Goal: Task Accomplishment & Management: Use online tool/utility

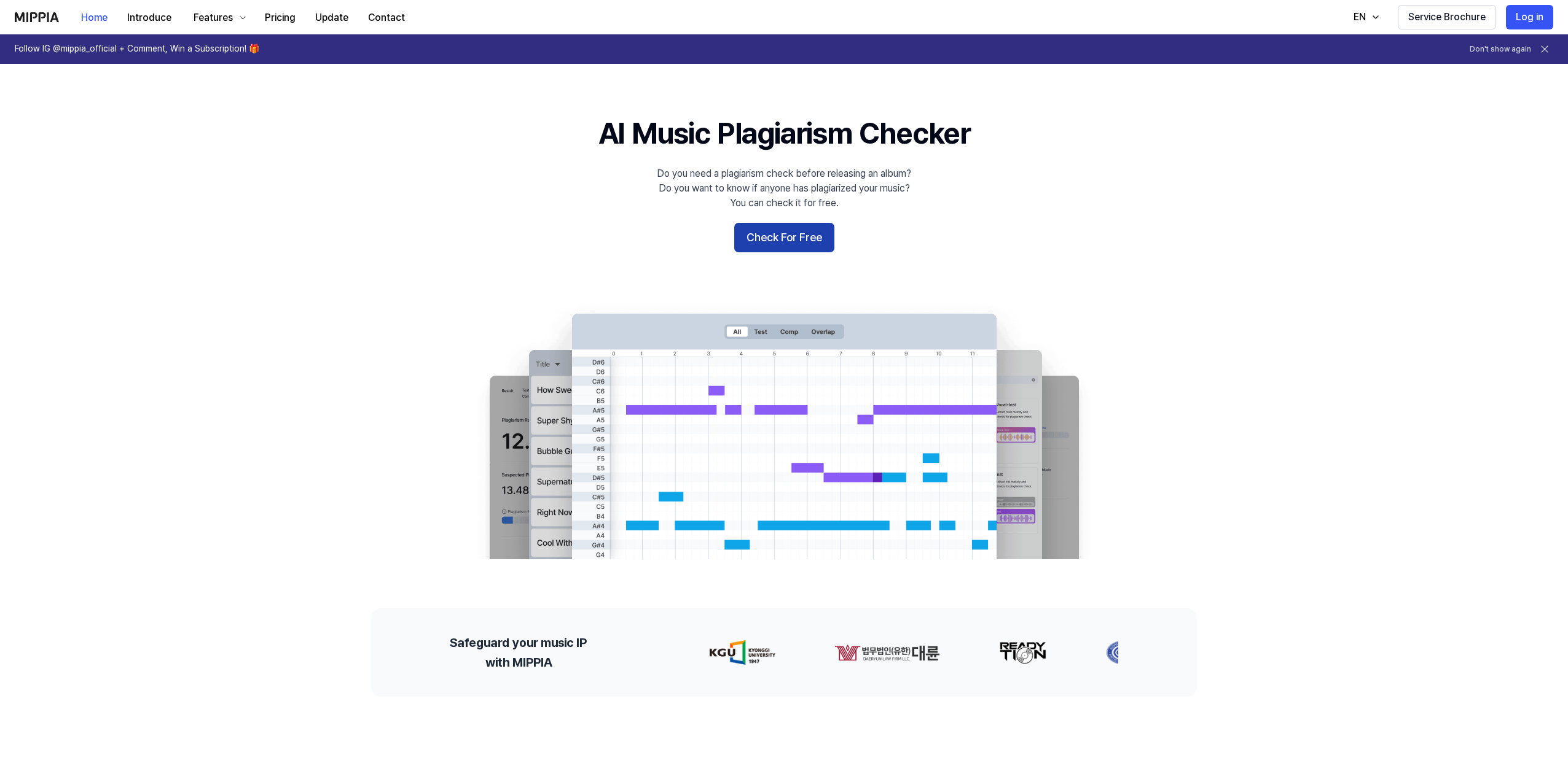
click at [820, 244] on button "Check For Free" at bounding box center [784, 237] width 100 height 29
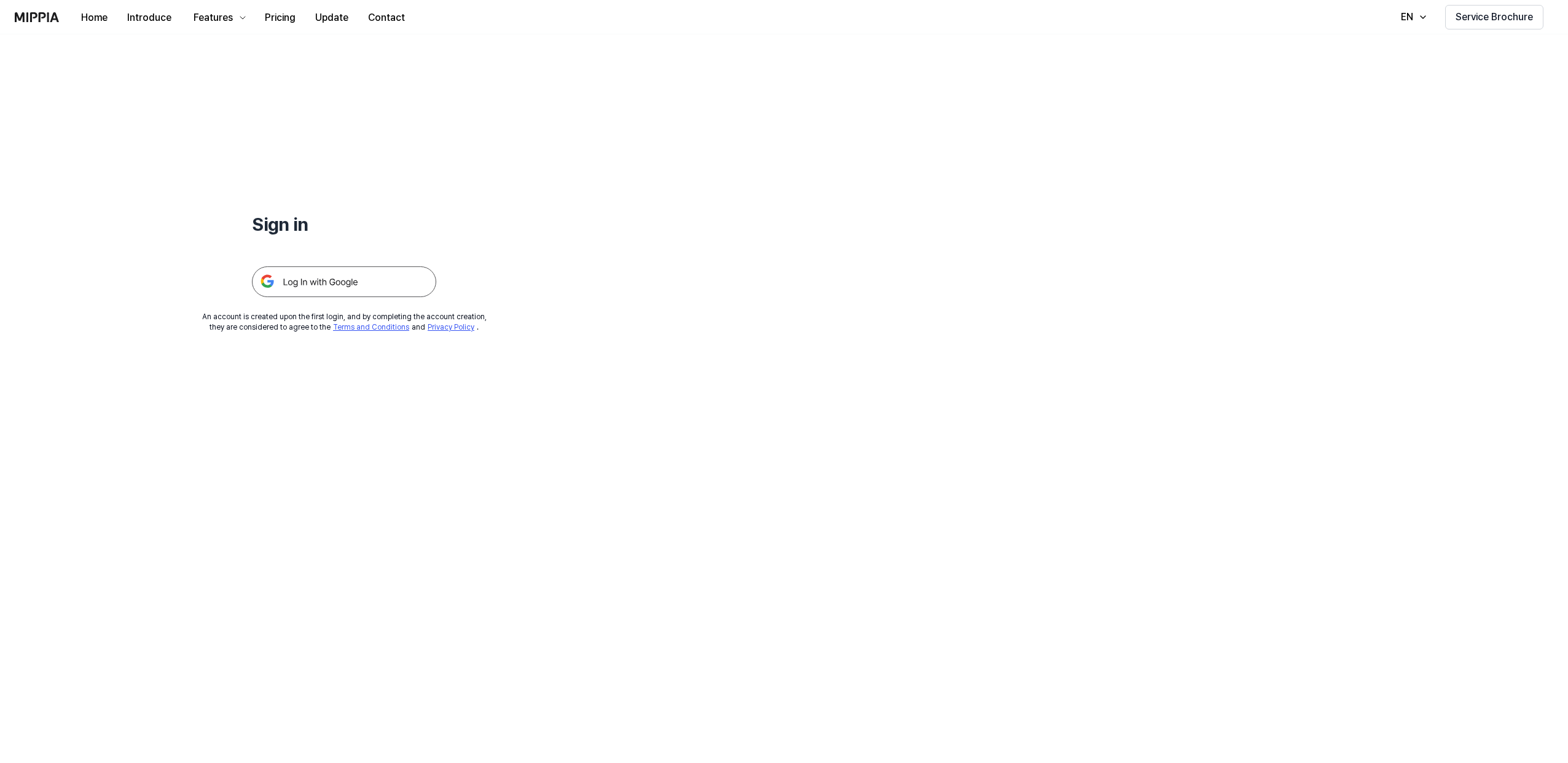
click at [387, 280] on img at bounding box center [344, 281] width 185 height 31
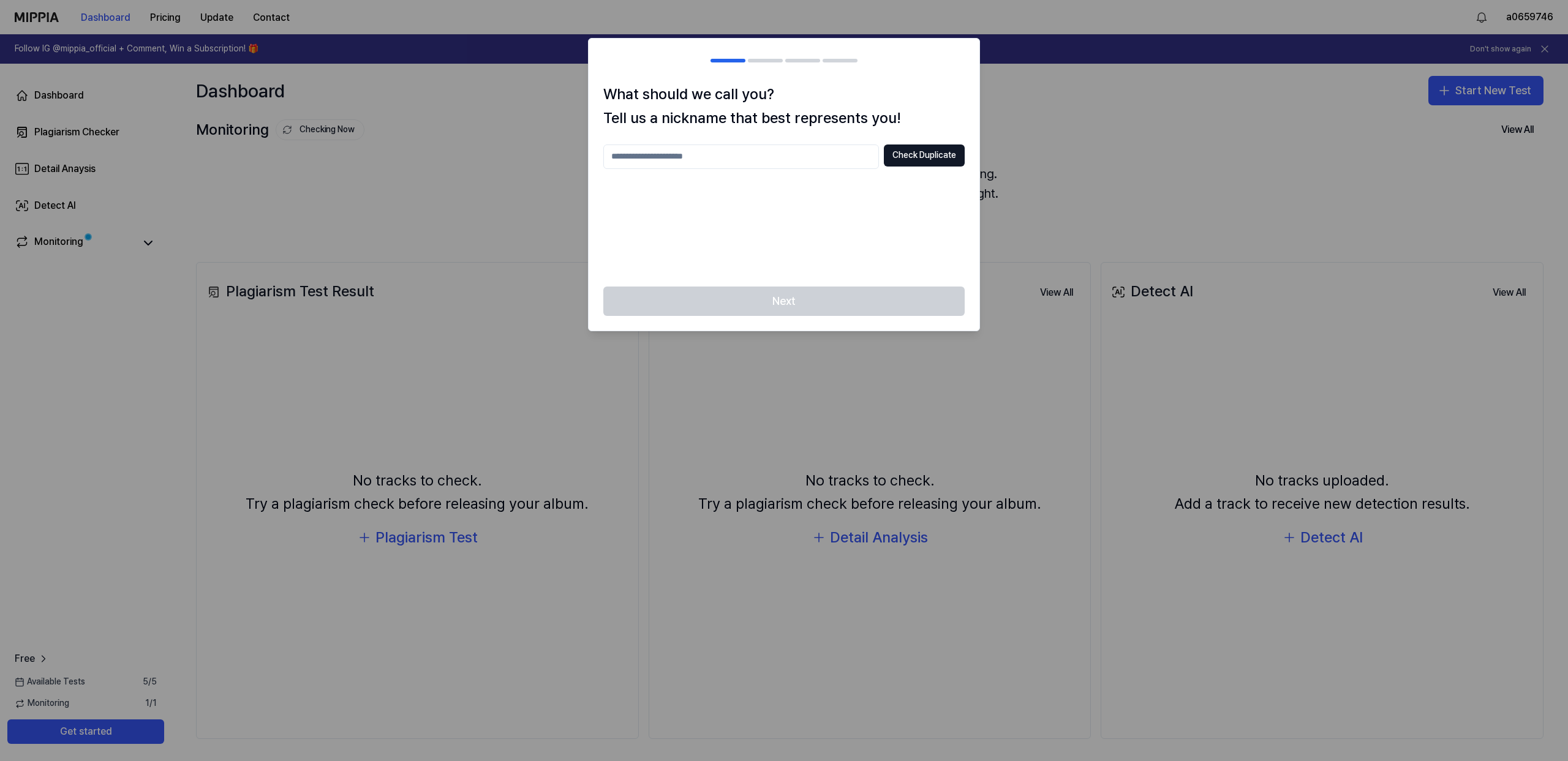
click at [813, 153] on input "text" at bounding box center [741, 156] width 276 height 24
type input "**********"
click at [933, 161] on button "Check Duplicate" at bounding box center [924, 156] width 81 height 22
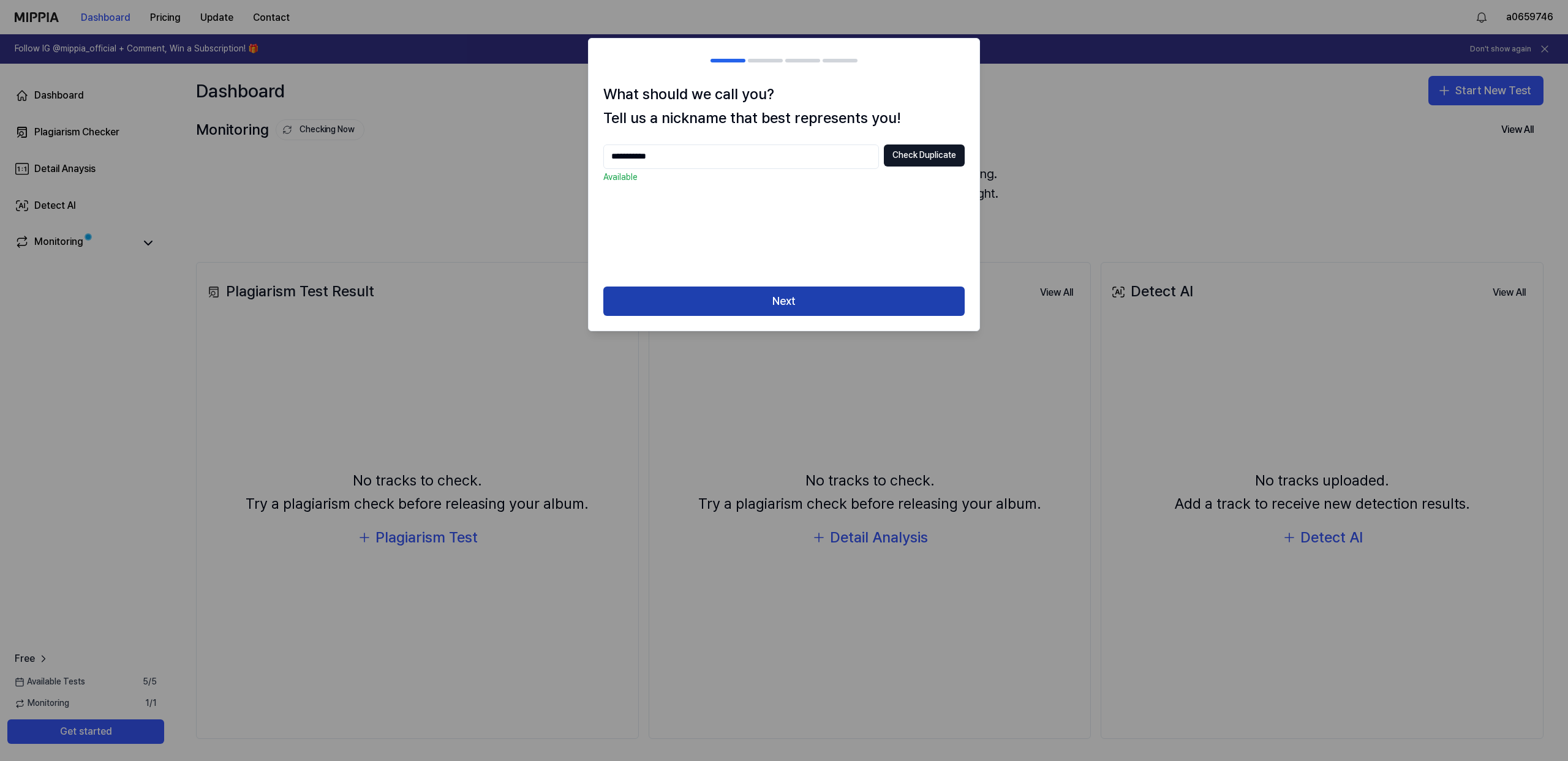
click at [810, 303] on button "Next" at bounding box center [783, 301] width 361 height 29
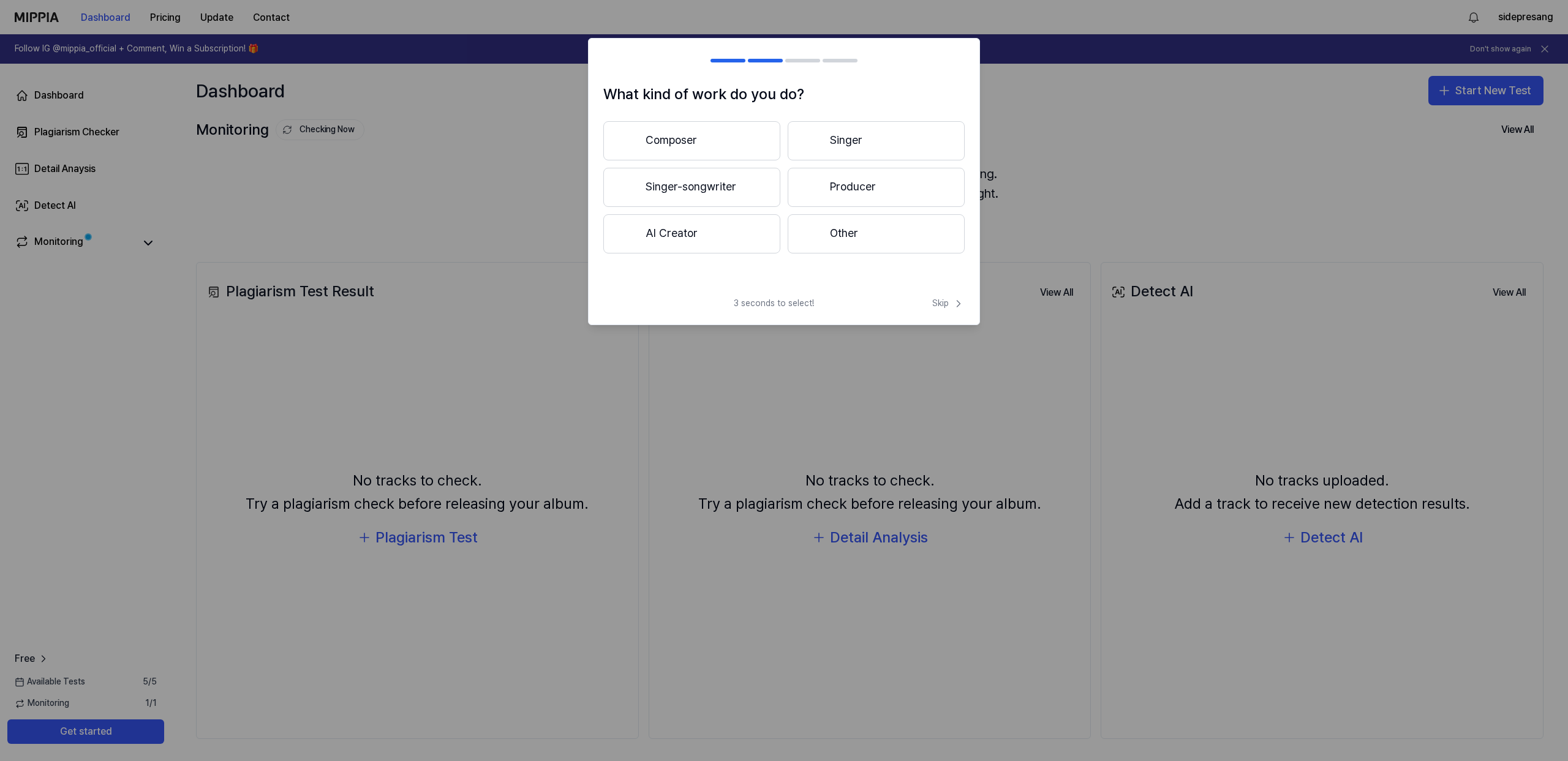
click at [863, 190] on button "Producer" at bounding box center [876, 187] width 177 height 40
click at [947, 307] on span "Skip" at bounding box center [948, 304] width 32 height 13
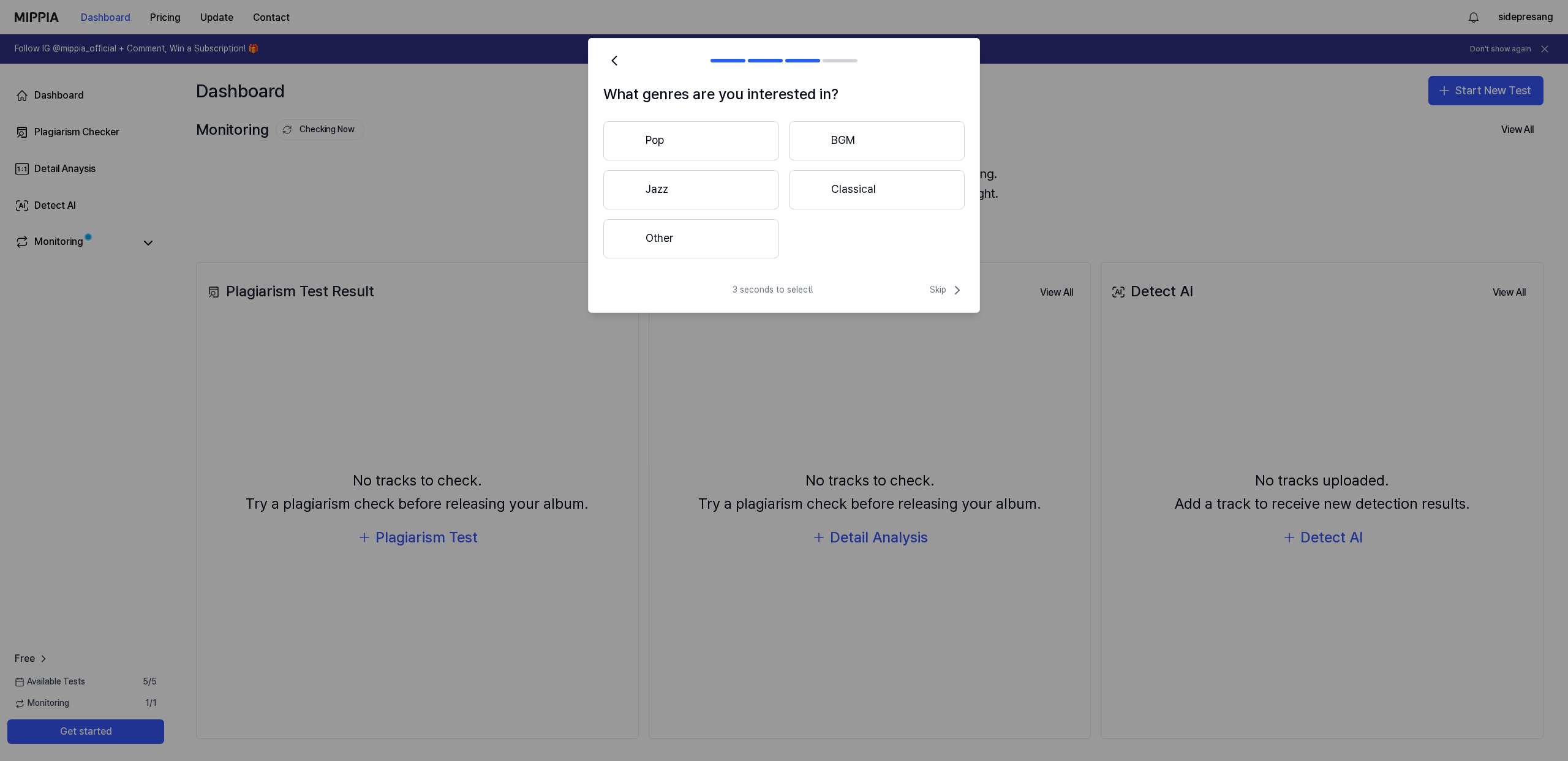
click at [692, 141] on button "Pop" at bounding box center [691, 141] width 175 height 40
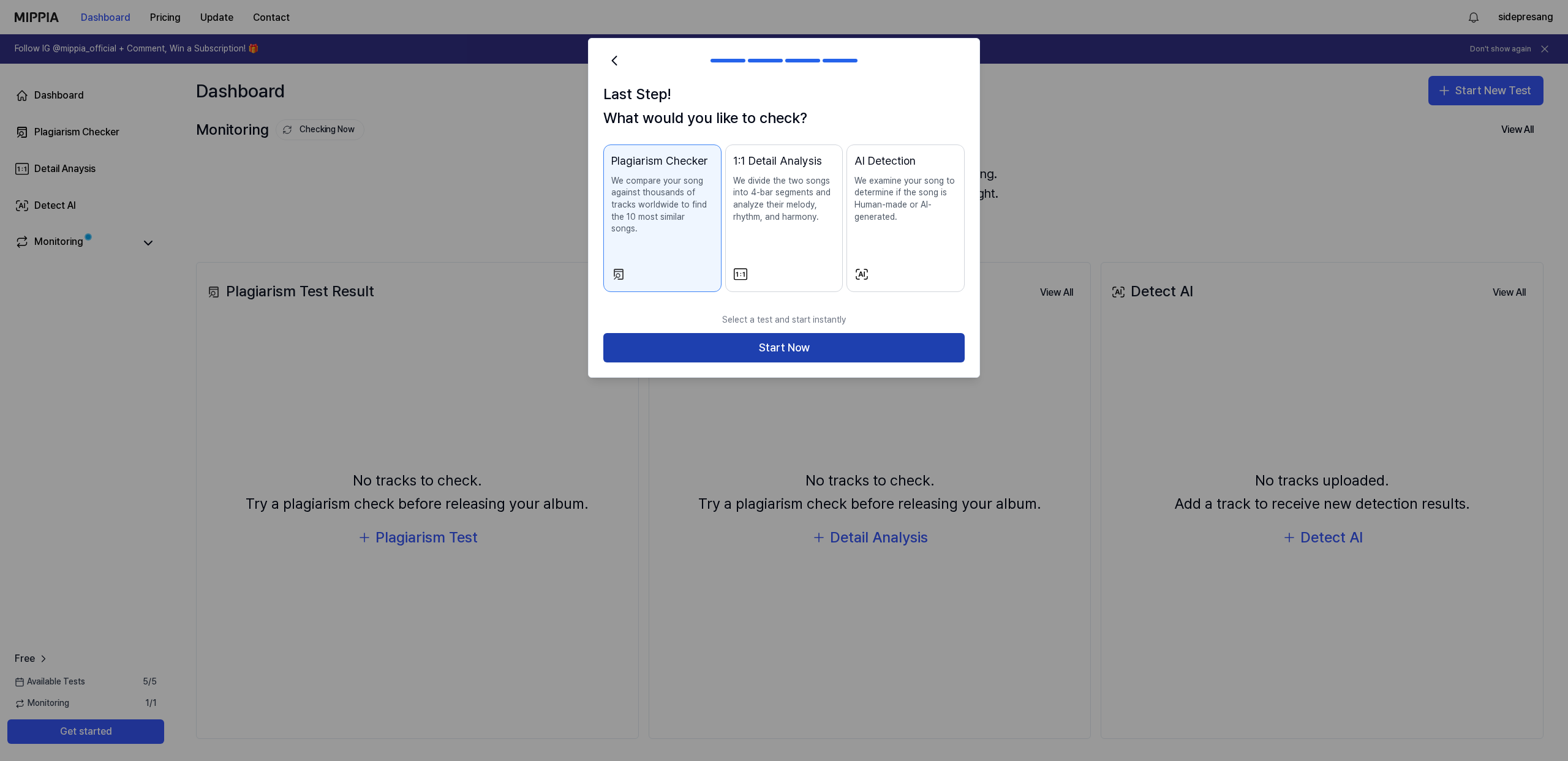
click at [822, 333] on button "Start Now" at bounding box center [783, 348] width 361 height 29
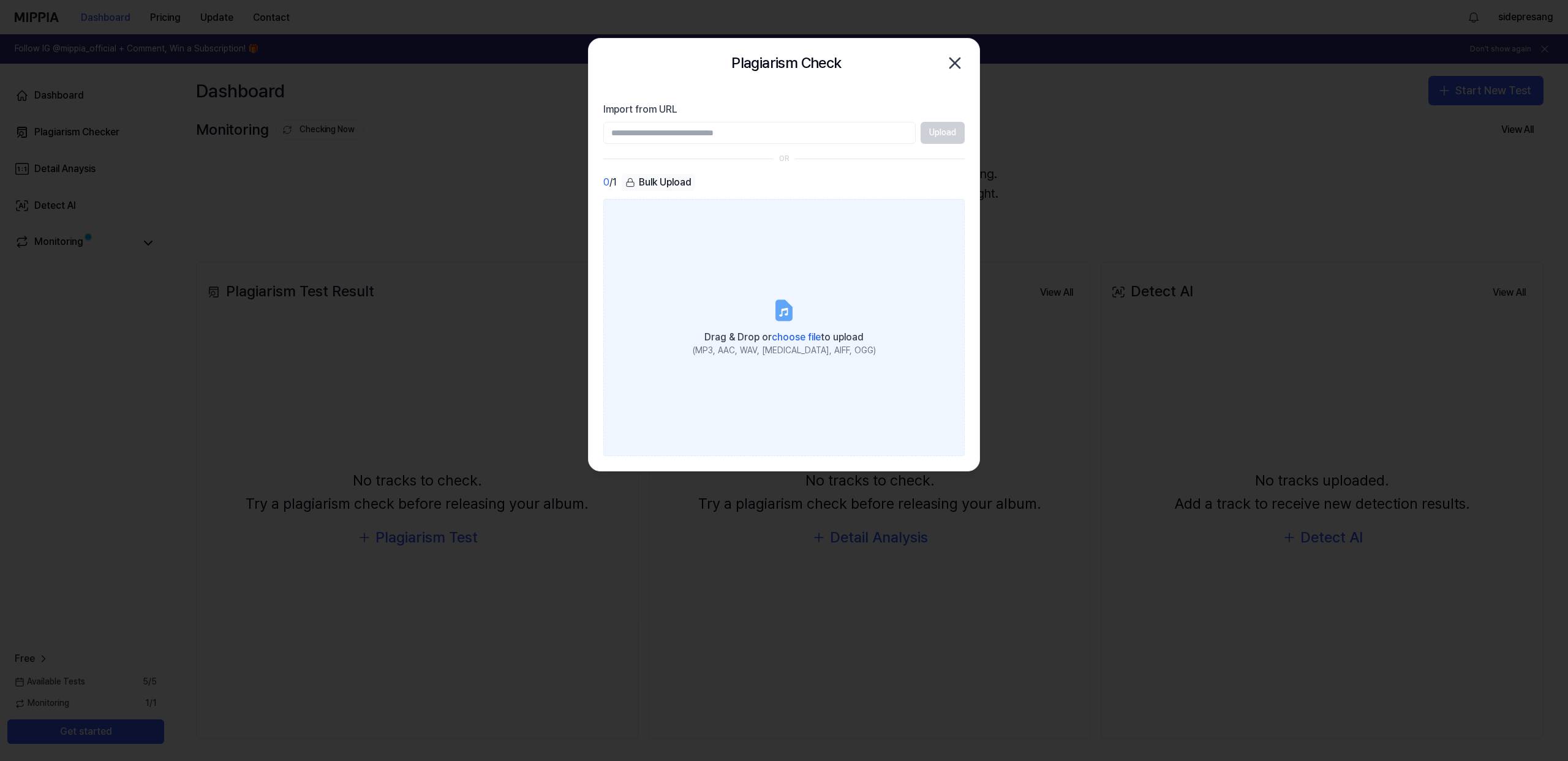
click at [758, 275] on label "Drag & Drop or choose file to upload (MP3, AAC, WAV, [MEDICAL_DATA], AIFF, OGG)" at bounding box center [783, 328] width 361 height 258
click at [0, 0] on input "Drag & Drop or choose file to upload (MP3, AAC, WAV, [MEDICAL_DATA], AIFF, OGG)" at bounding box center [0, 0] width 0 height 0
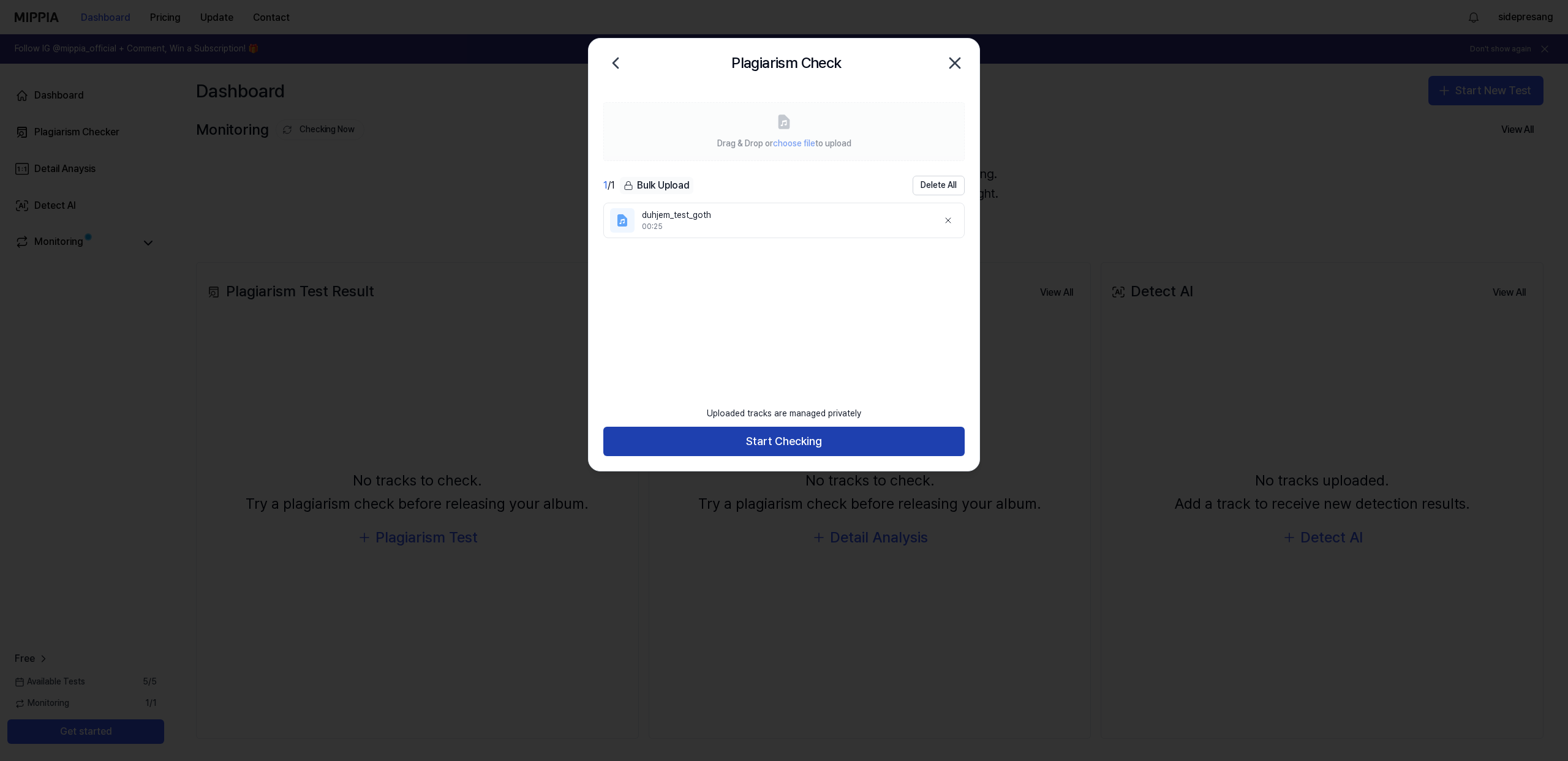
click at [797, 440] on button "Start Checking" at bounding box center [783, 441] width 361 height 29
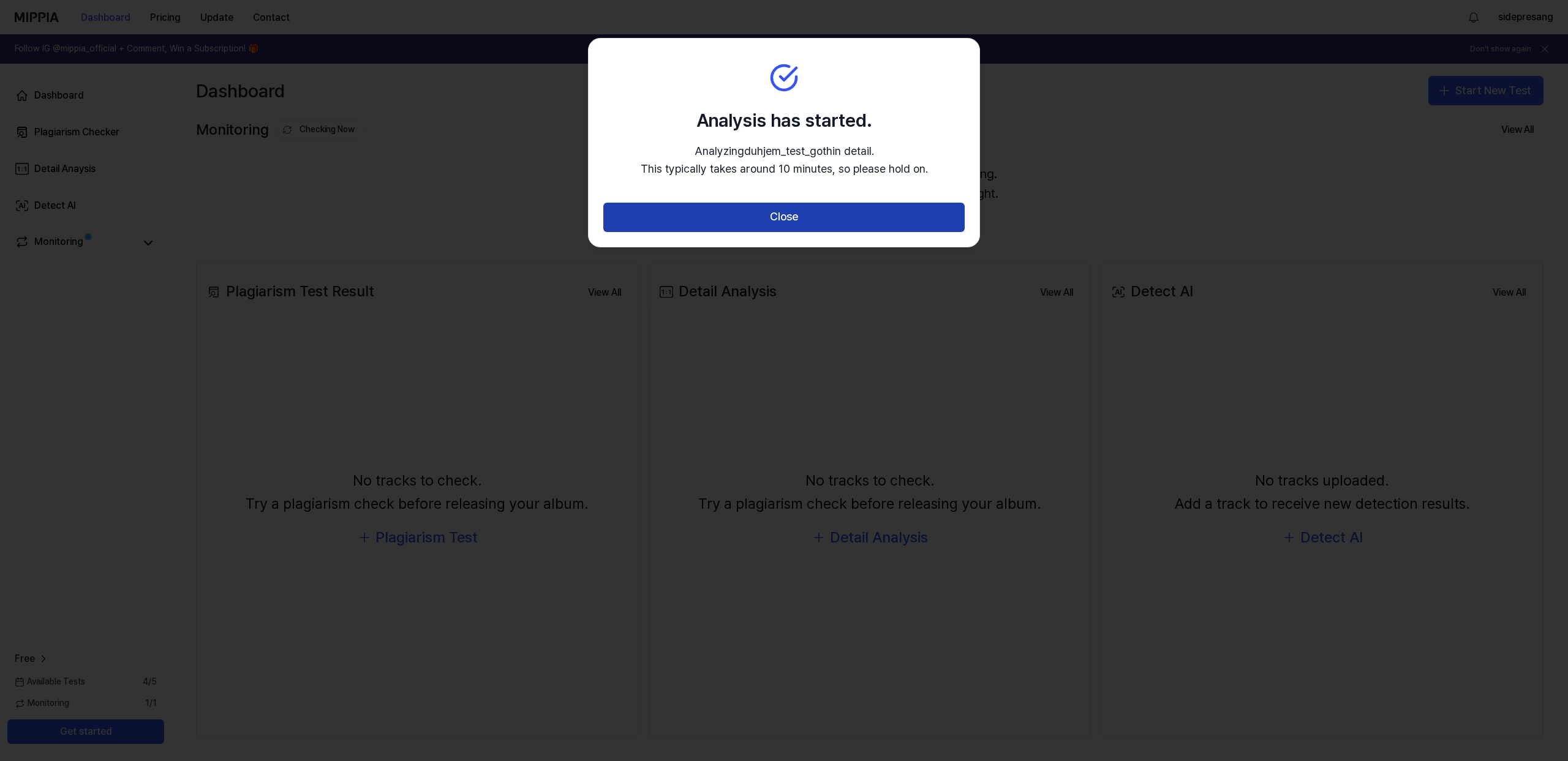
click at [745, 220] on button "Close" at bounding box center [783, 217] width 361 height 29
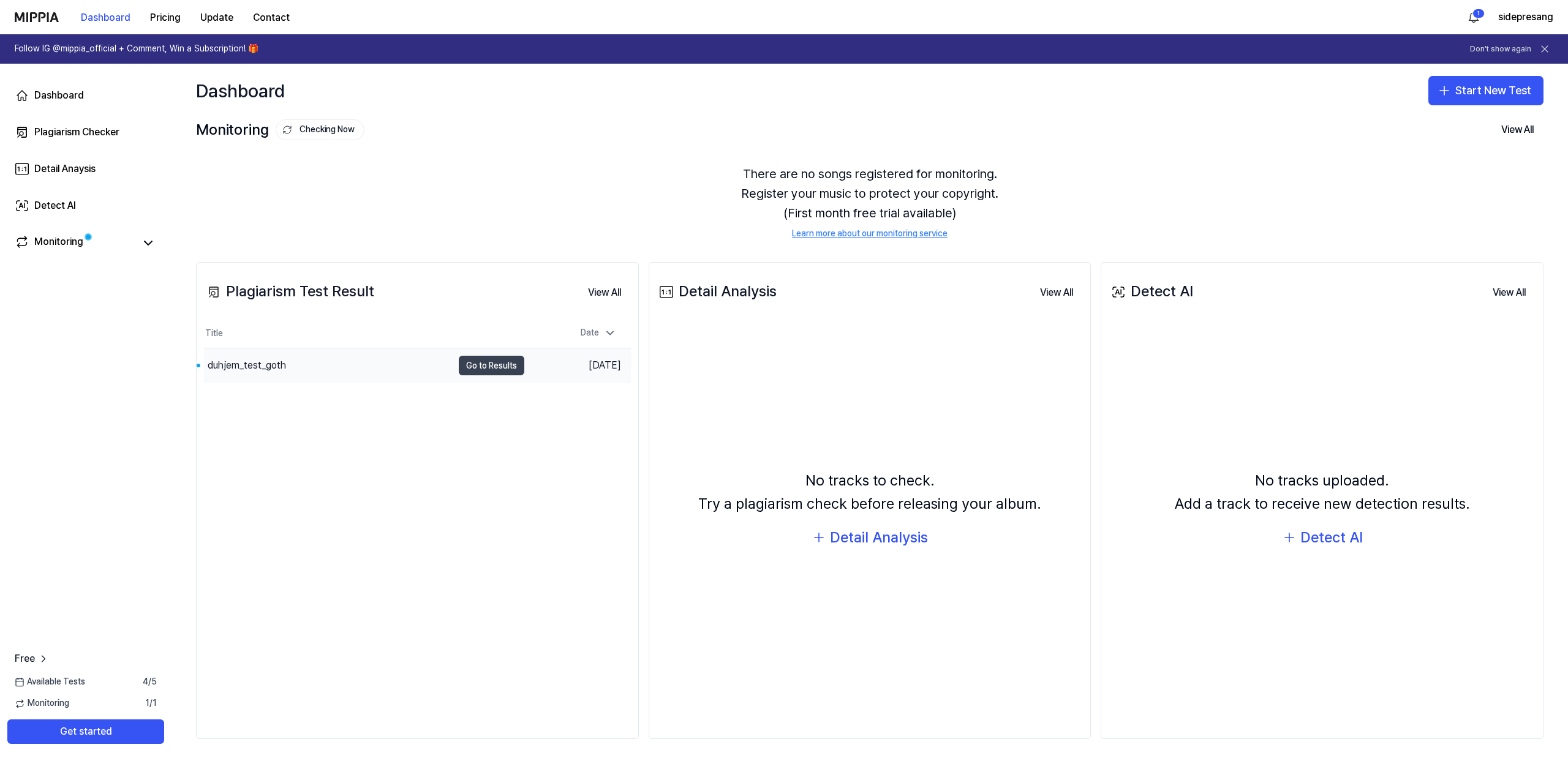
click at [513, 370] on button "Go to Results" at bounding box center [492, 365] width 66 height 20
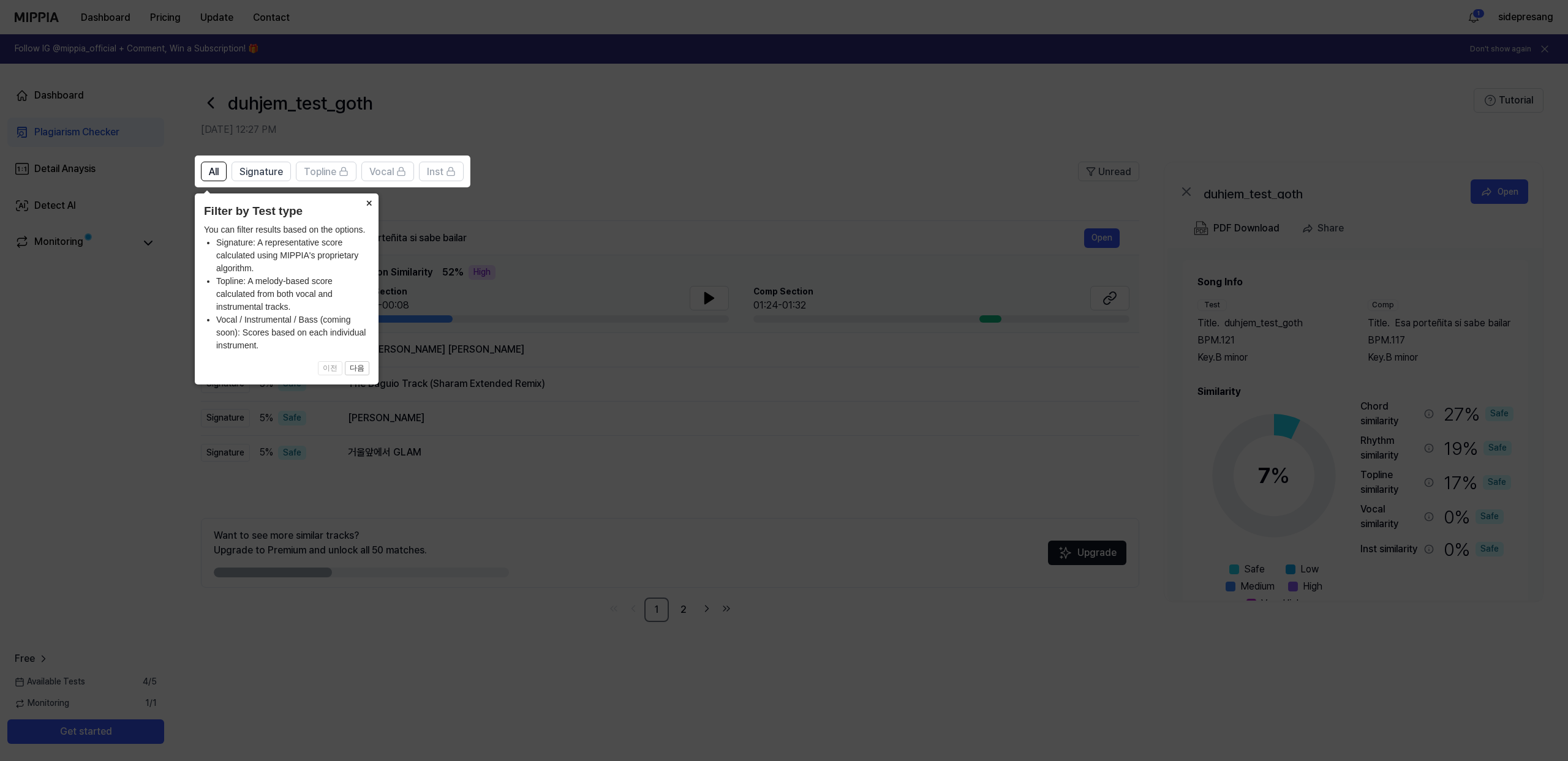
click at [368, 202] on button "×" at bounding box center [368, 202] width 20 height 17
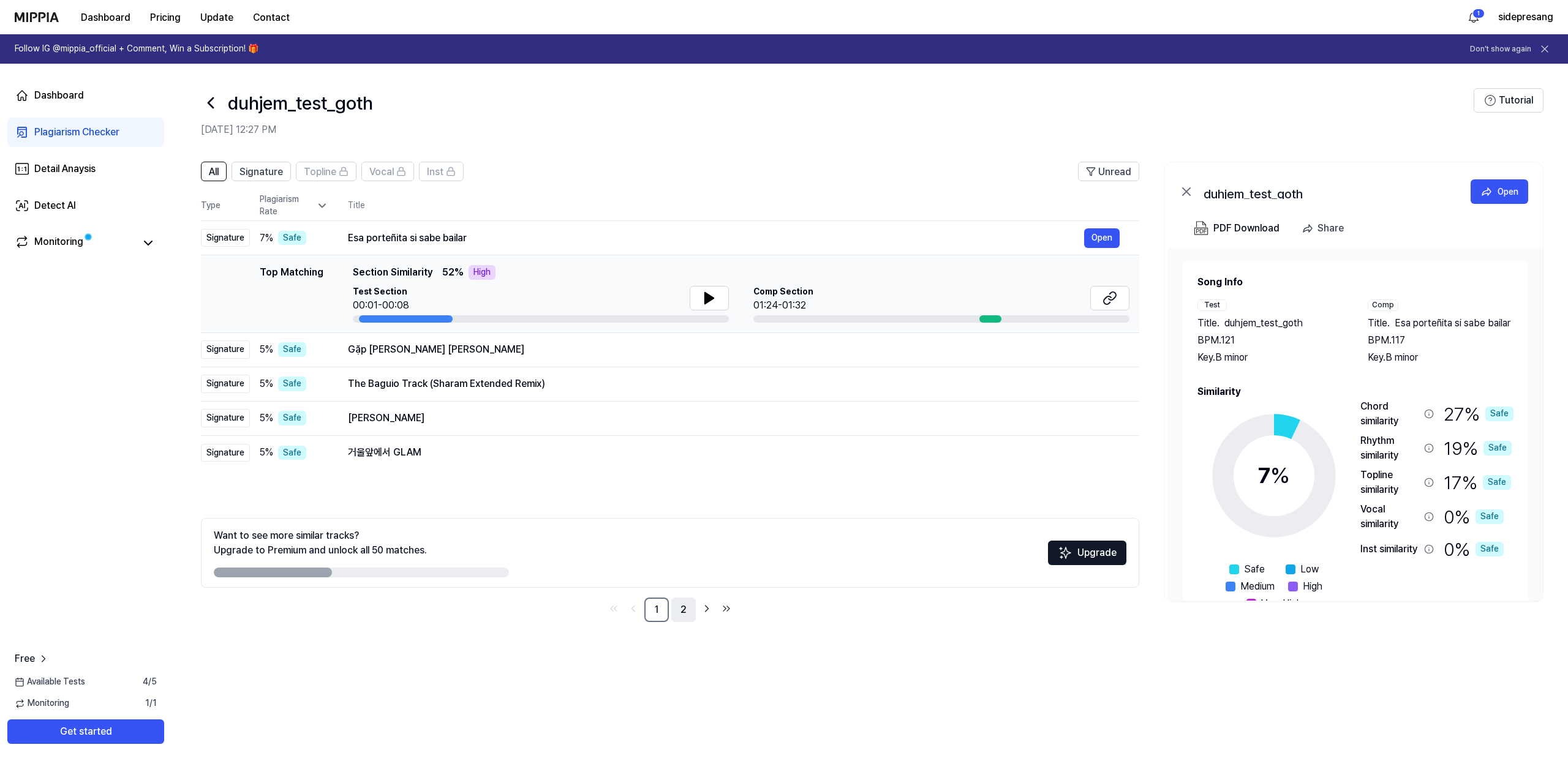
click at [685, 608] on link "2" at bounding box center [684, 610] width 24 height 24
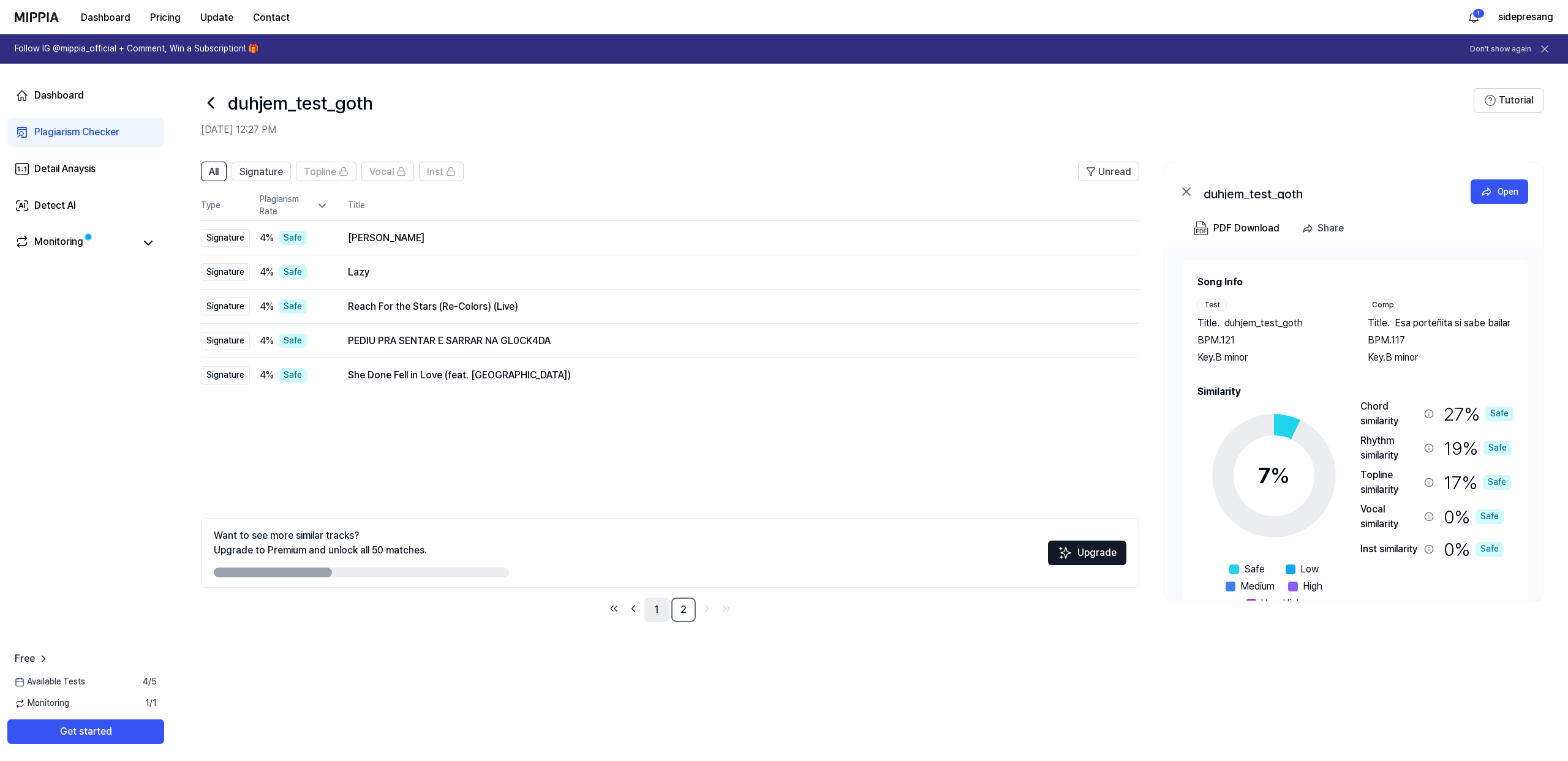
click at [661, 608] on link "1" at bounding box center [656, 610] width 24 height 24
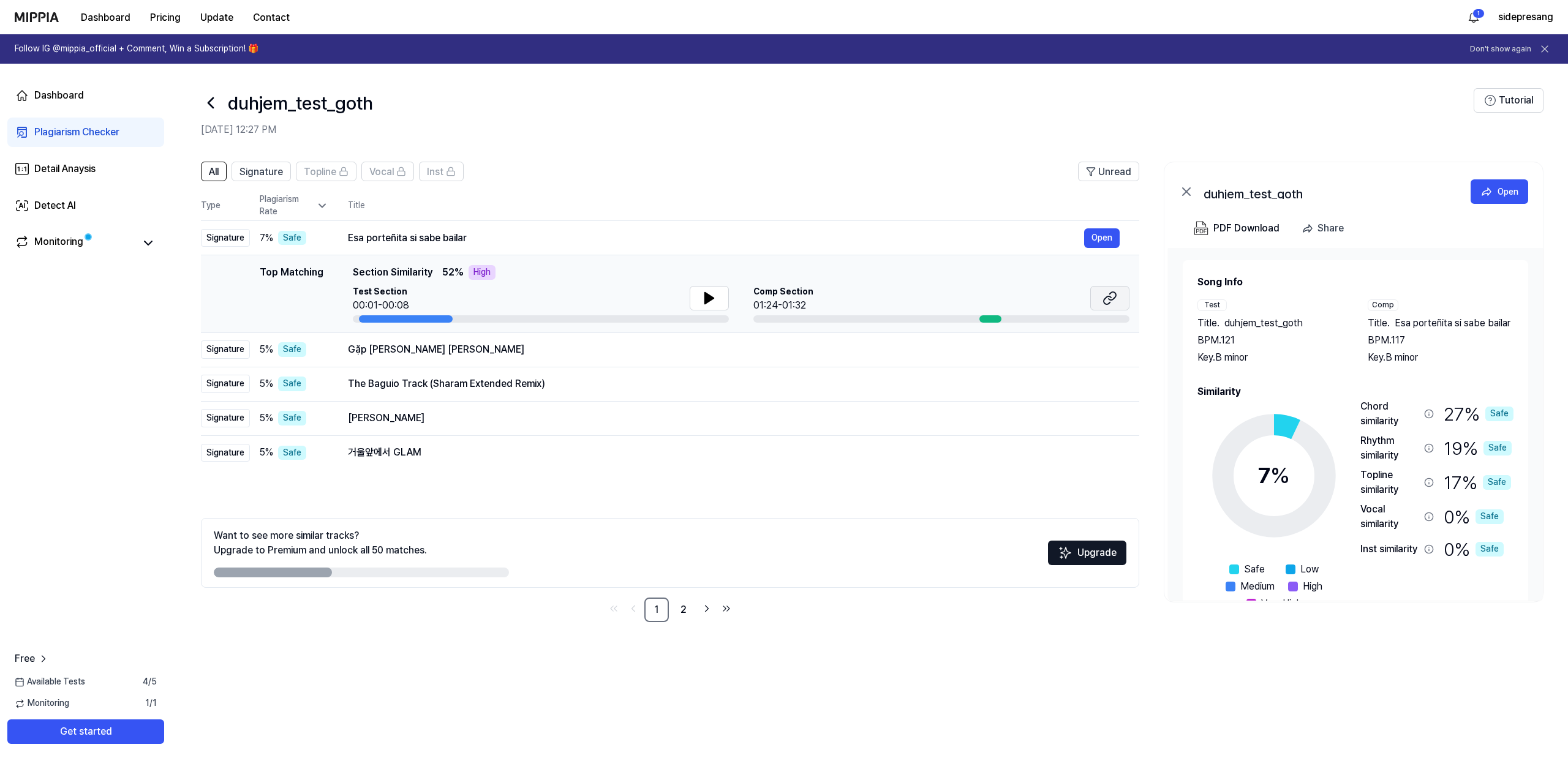
click at [1118, 301] on button at bounding box center [1110, 298] width 40 height 24
click at [111, 136] on div "Plagiarism Checker" at bounding box center [77, 132] width 85 height 15
click at [215, 175] on span "All" at bounding box center [213, 172] width 9 height 15
click at [492, 380] on div "The Baguio Track (Sharam Extended Remix)" at bounding box center [716, 384] width 737 height 15
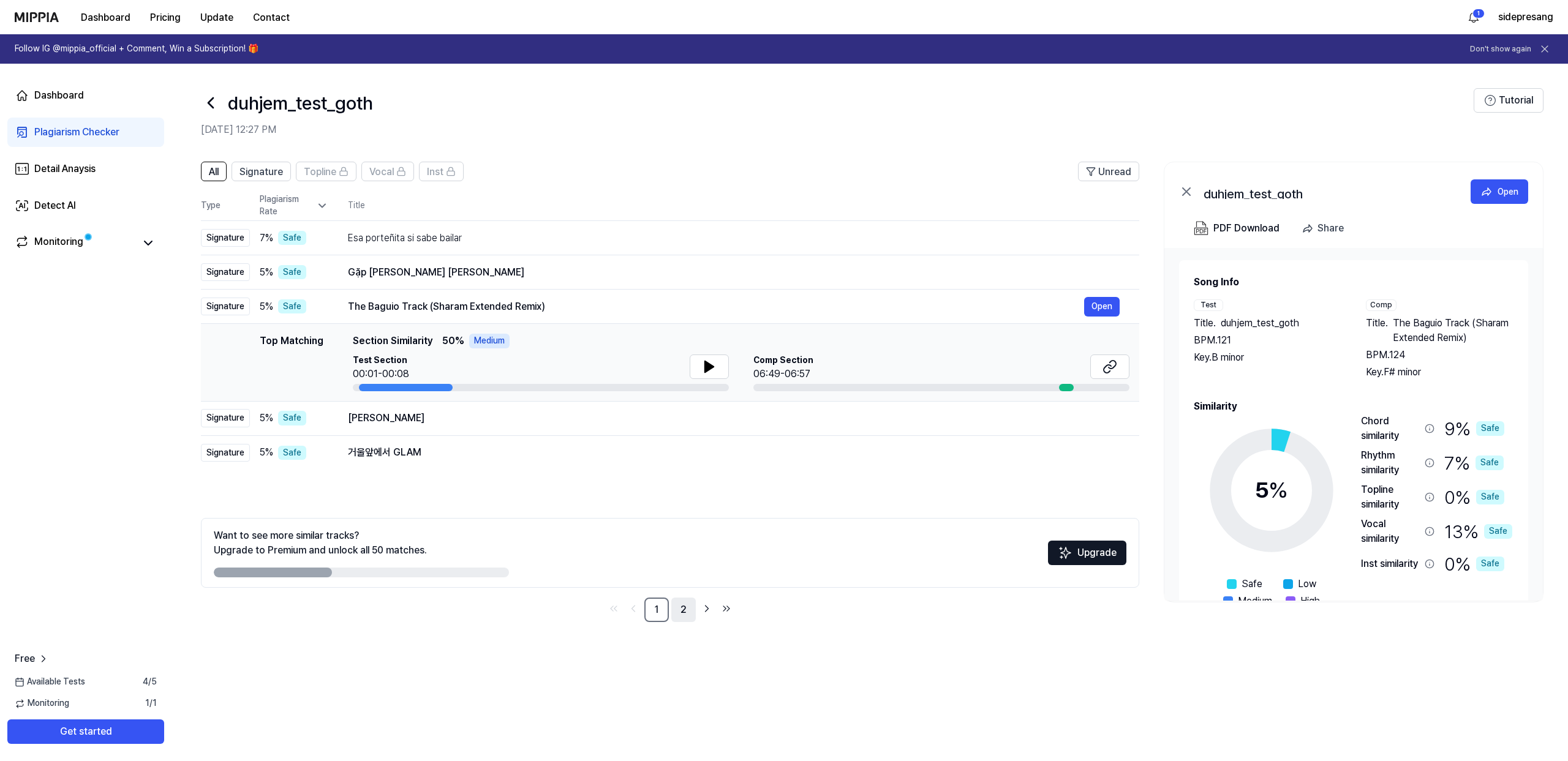
click at [688, 612] on link "2" at bounding box center [684, 610] width 24 height 24
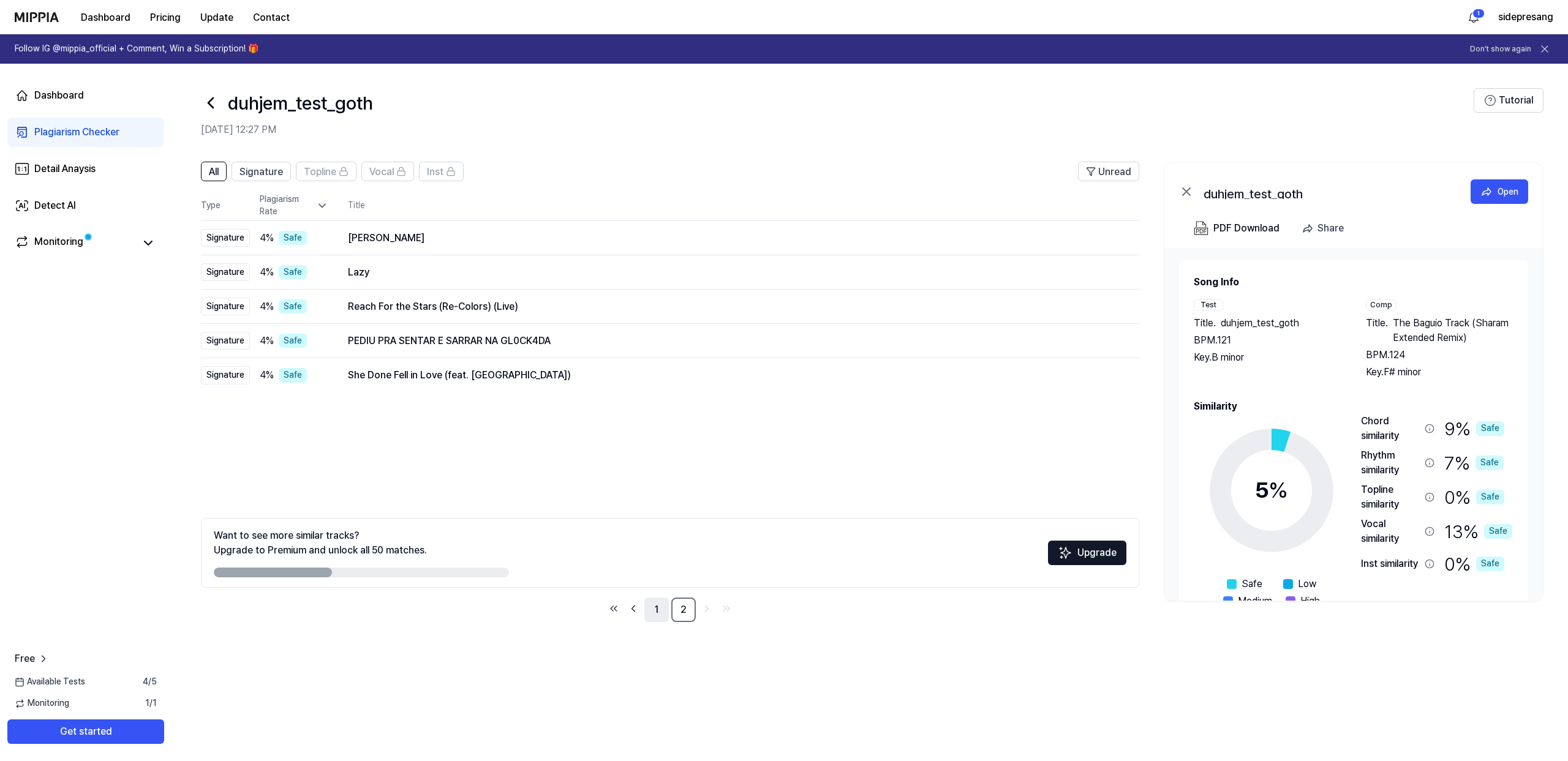
click at [663, 603] on link "1" at bounding box center [656, 610] width 24 height 24
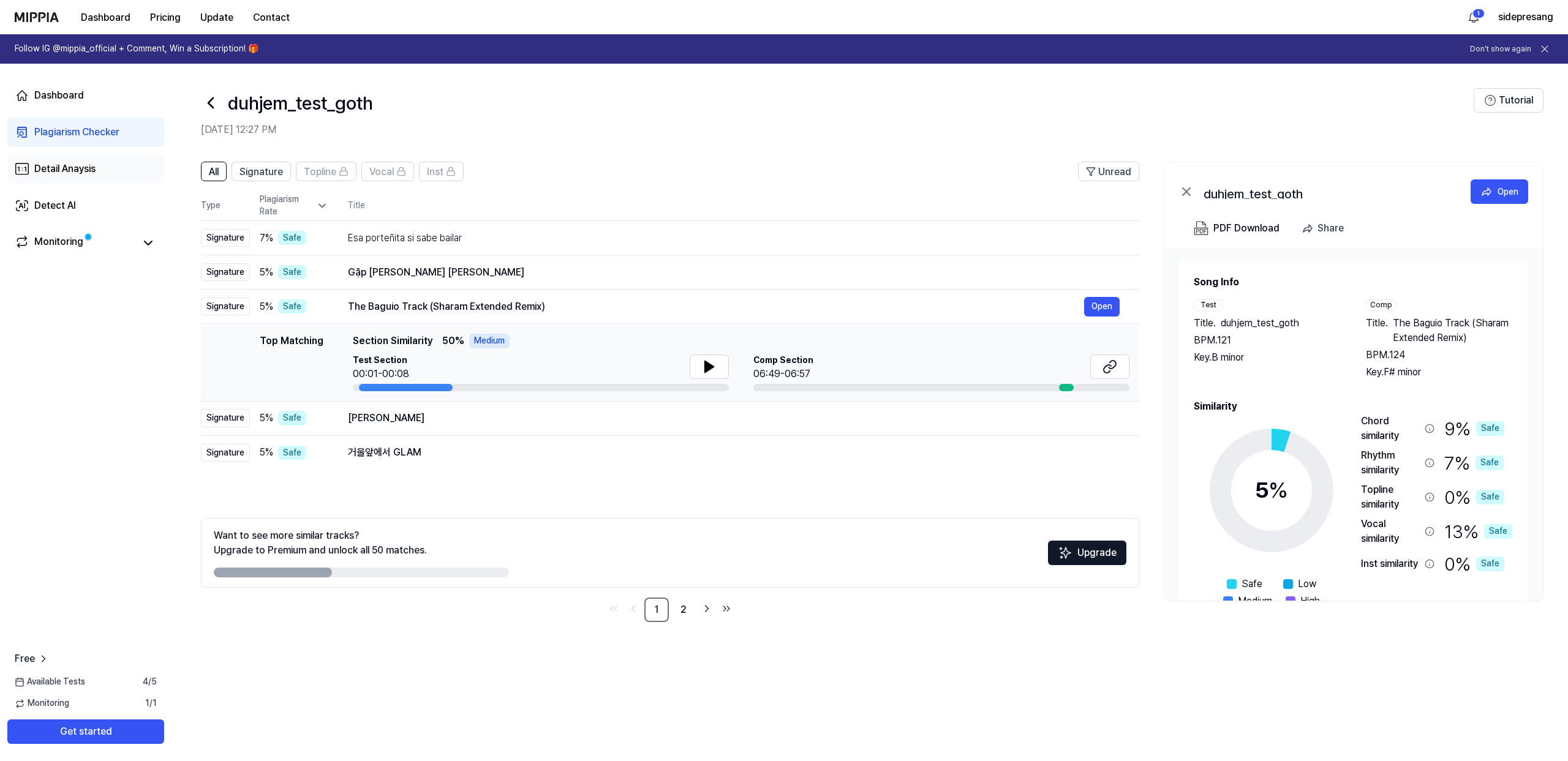
click at [51, 168] on div "Detail Anaysis" at bounding box center [65, 169] width 62 height 15
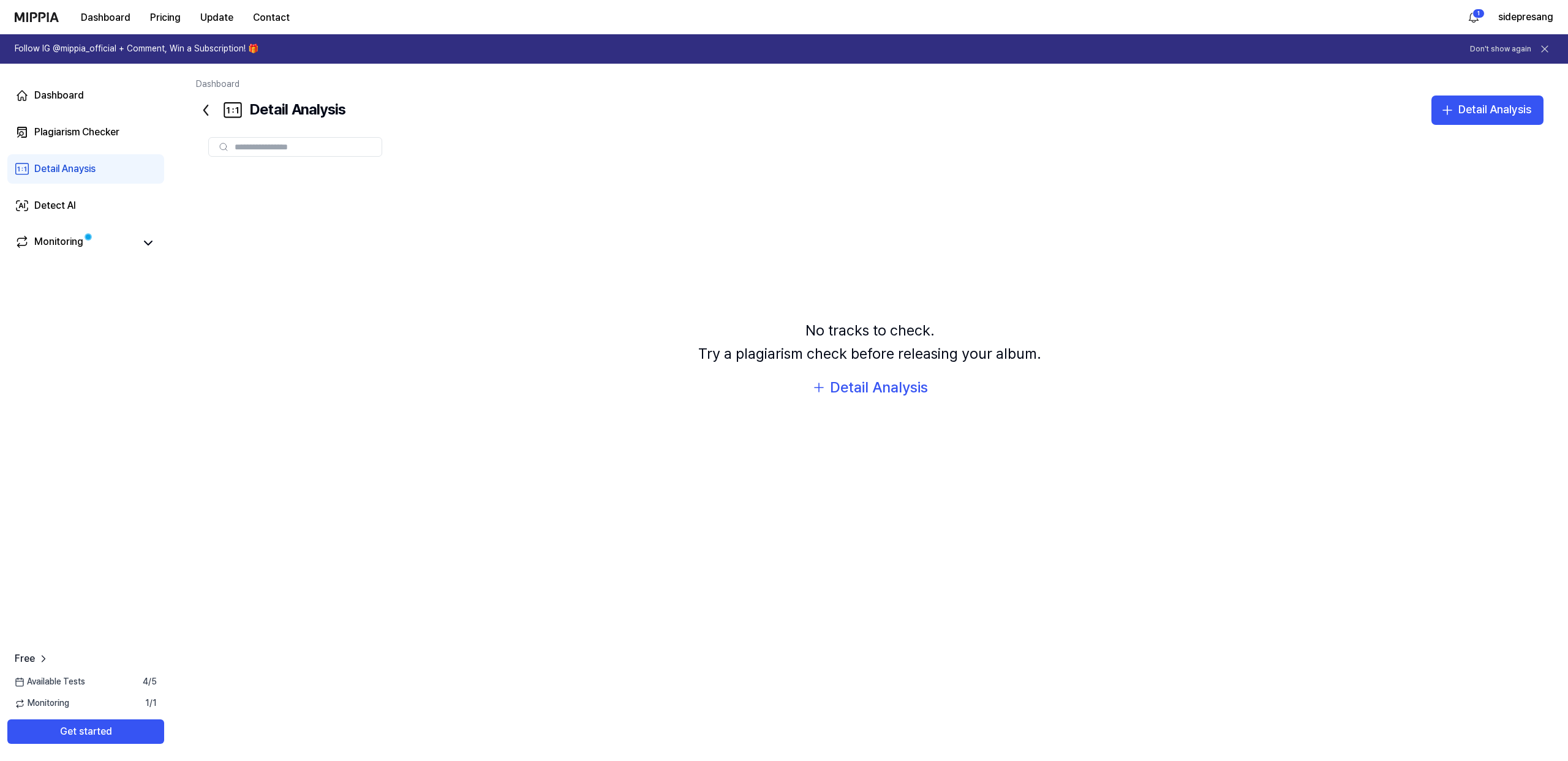
click at [218, 108] on div "Detail Analysis" at bounding box center [270, 110] width 149 height 29
click at [209, 108] on icon at bounding box center [205, 110] width 20 height 20
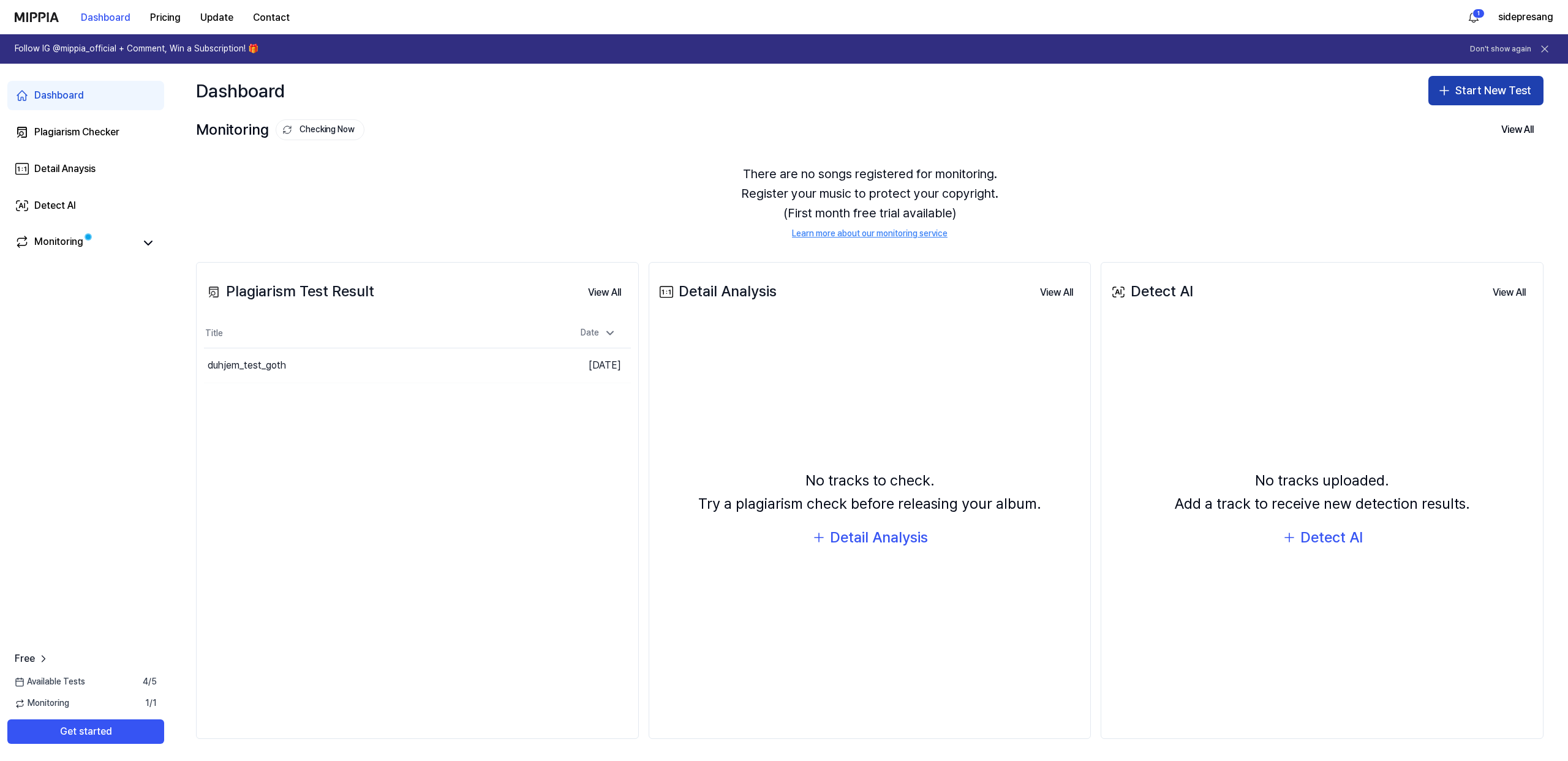
click at [1472, 90] on button "Start New Test" at bounding box center [1487, 90] width 115 height 29
click at [1457, 119] on div "Plagiarism test" at bounding box center [1452, 125] width 56 height 13
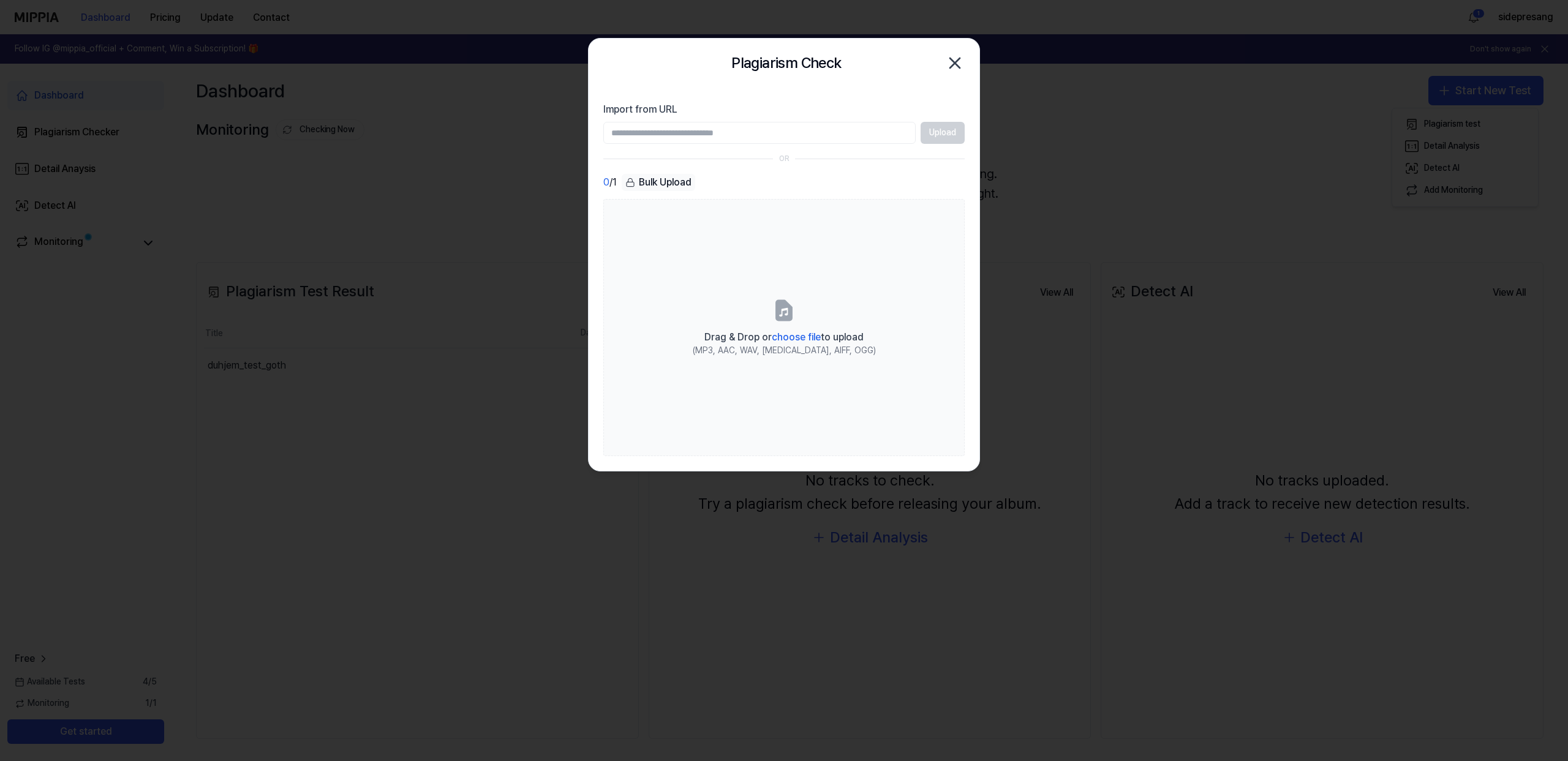
click at [968, 71] on div "Plagiarism Check Close" at bounding box center [784, 63] width 391 height 49
click at [959, 62] on icon "button" at bounding box center [955, 62] width 20 height 20
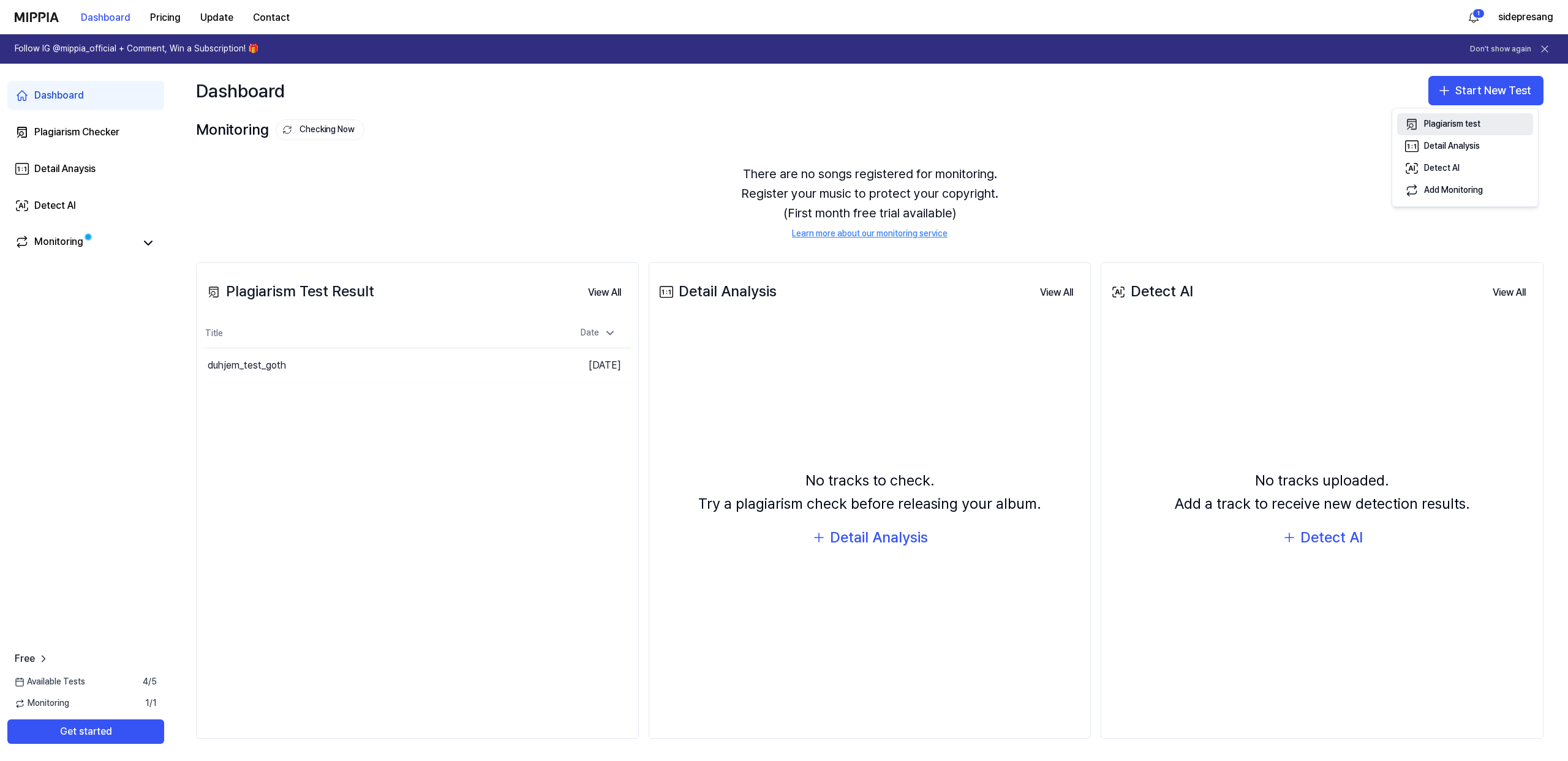
click at [1442, 126] on div "Plagiarism test" at bounding box center [1452, 125] width 56 height 13
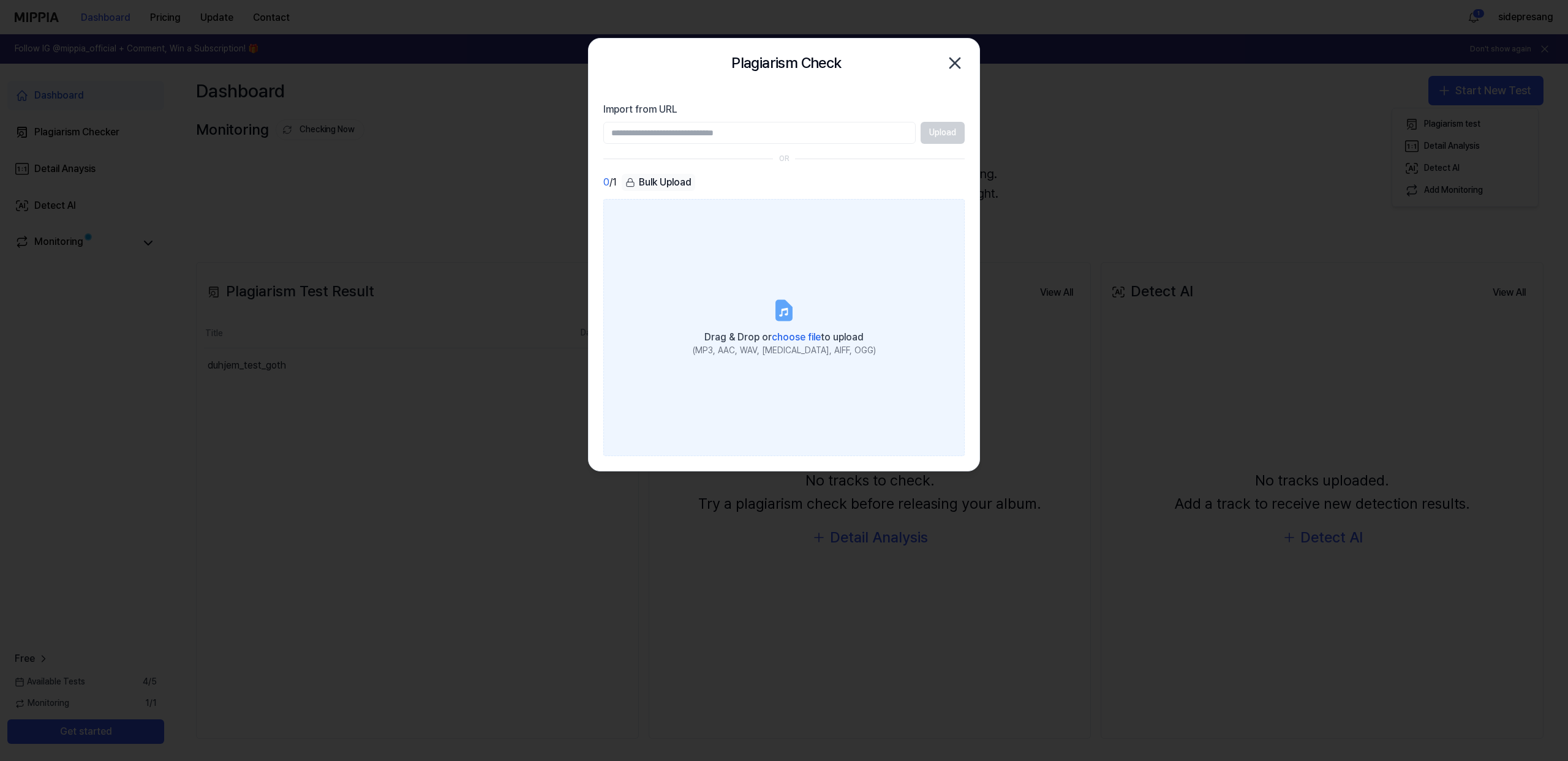
click at [819, 376] on label "Drag & Drop or choose file to upload (MP3, AAC, WAV, [MEDICAL_DATA], AIFF, OGG)" at bounding box center [783, 328] width 361 height 258
click at [0, 0] on input "Drag & Drop or choose file to upload (MP3, AAC, WAV, [MEDICAL_DATA], AIFF, OGG)" at bounding box center [0, 0] width 0 height 0
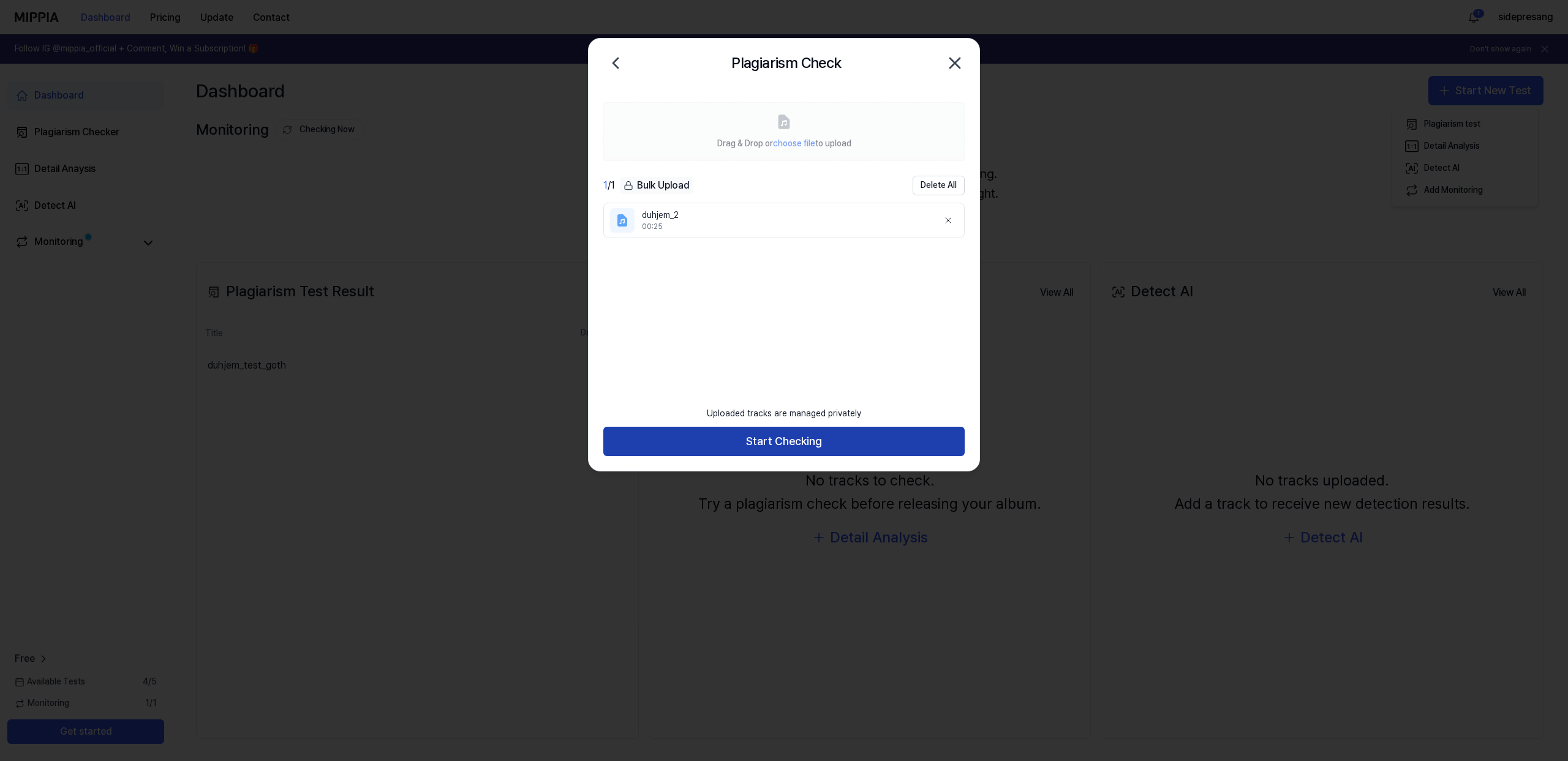
click at [750, 439] on button "Start Checking" at bounding box center [783, 441] width 361 height 29
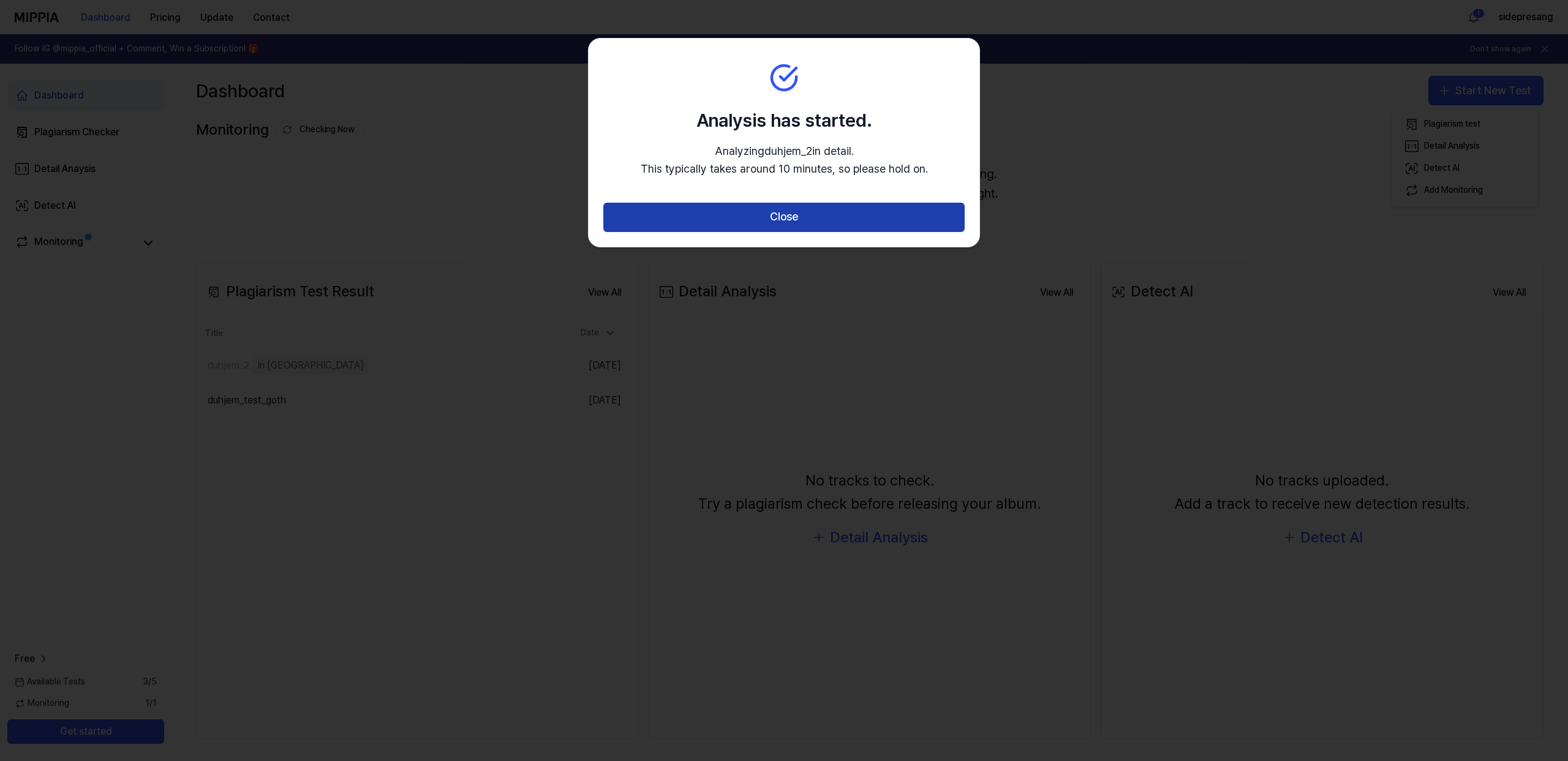
click at [748, 210] on button "Close" at bounding box center [783, 217] width 361 height 29
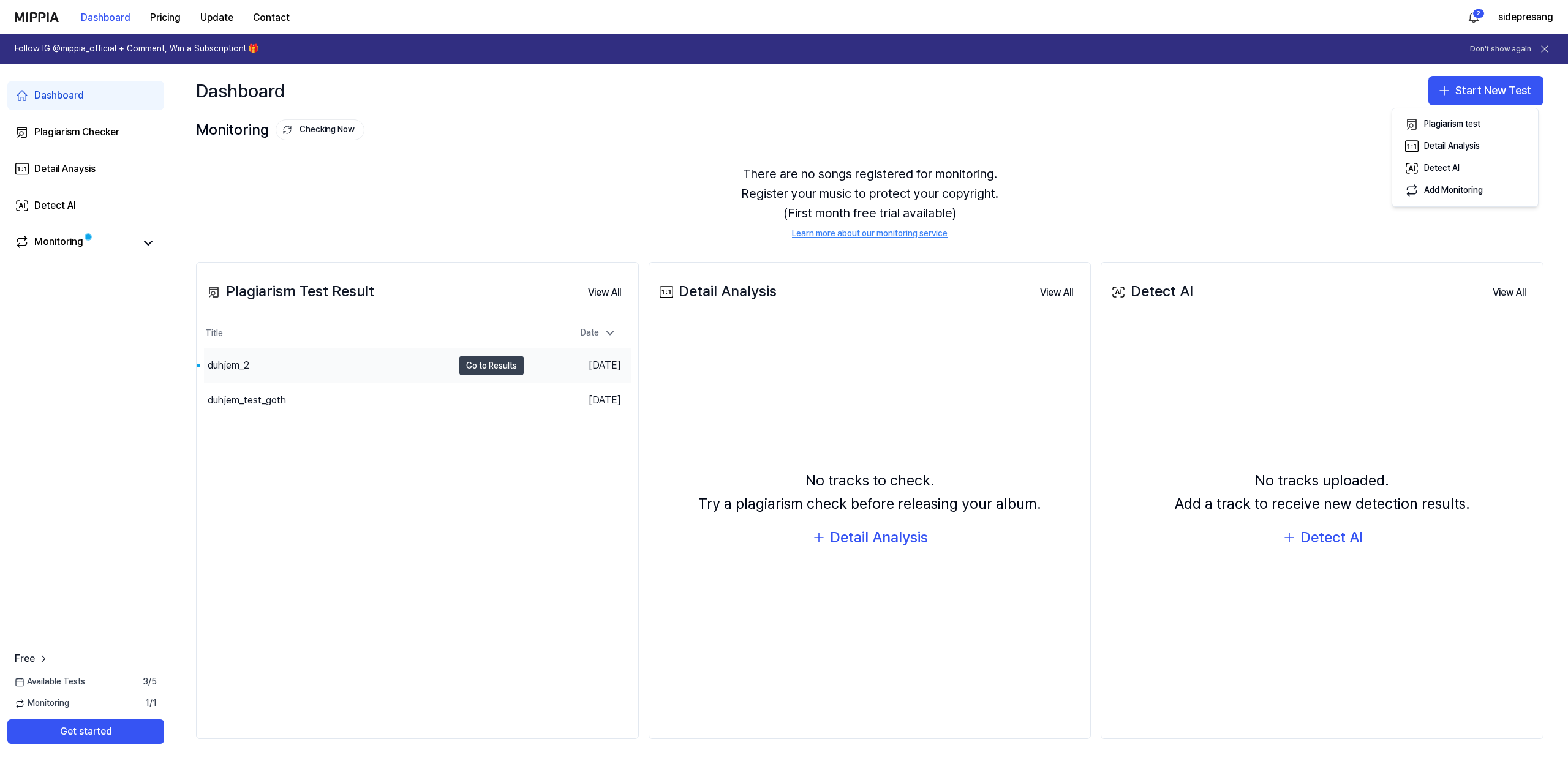
click at [489, 370] on button "Go to Results" at bounding box center [492, 365] width 66 height 20
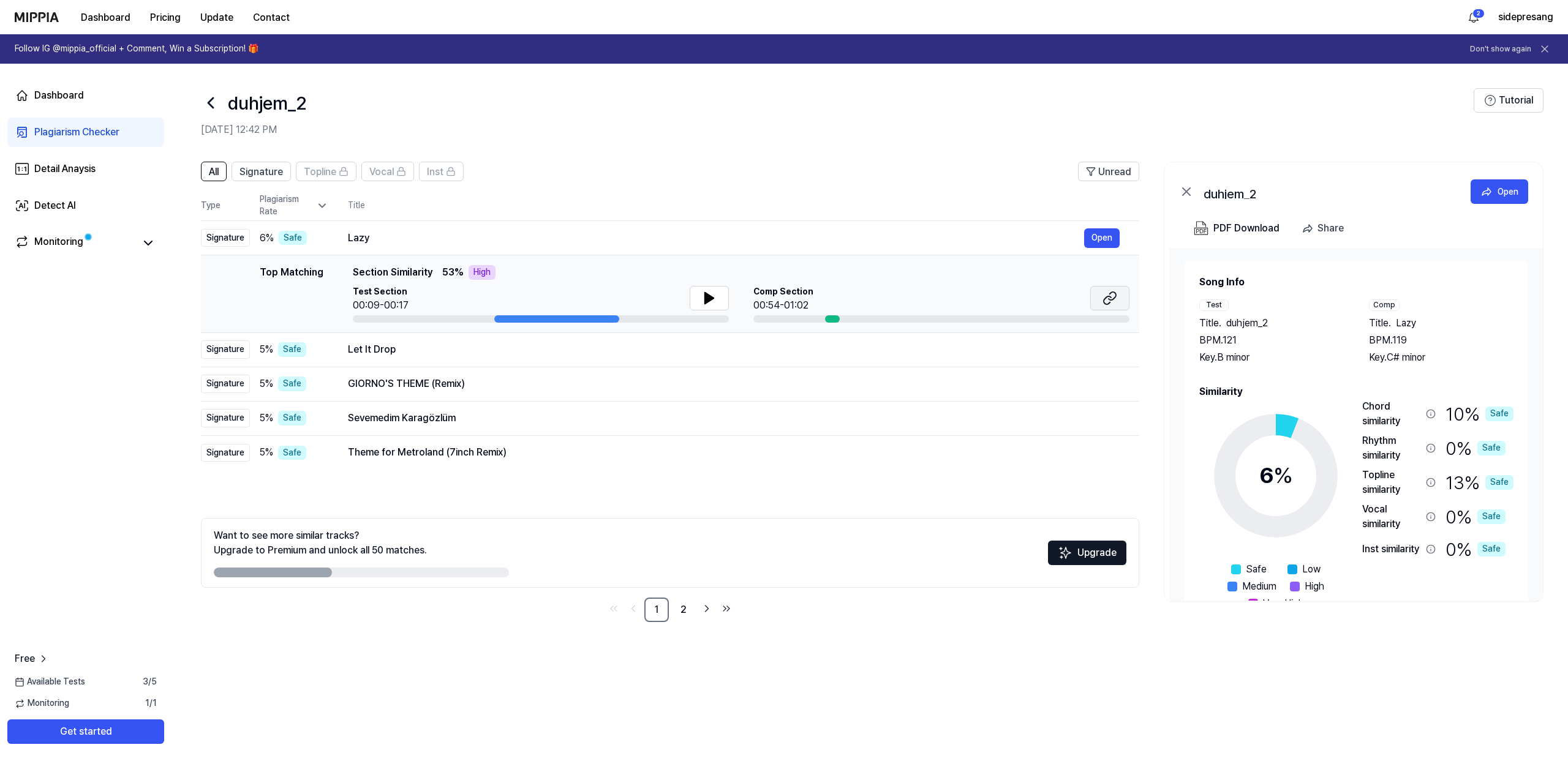
click at [1121, 306] on button at bounding box center [1110, 298] width 40 height 24
click at [865, 353] on div "Let It Drop" at bounding box center [716, 349] width 737 height 15
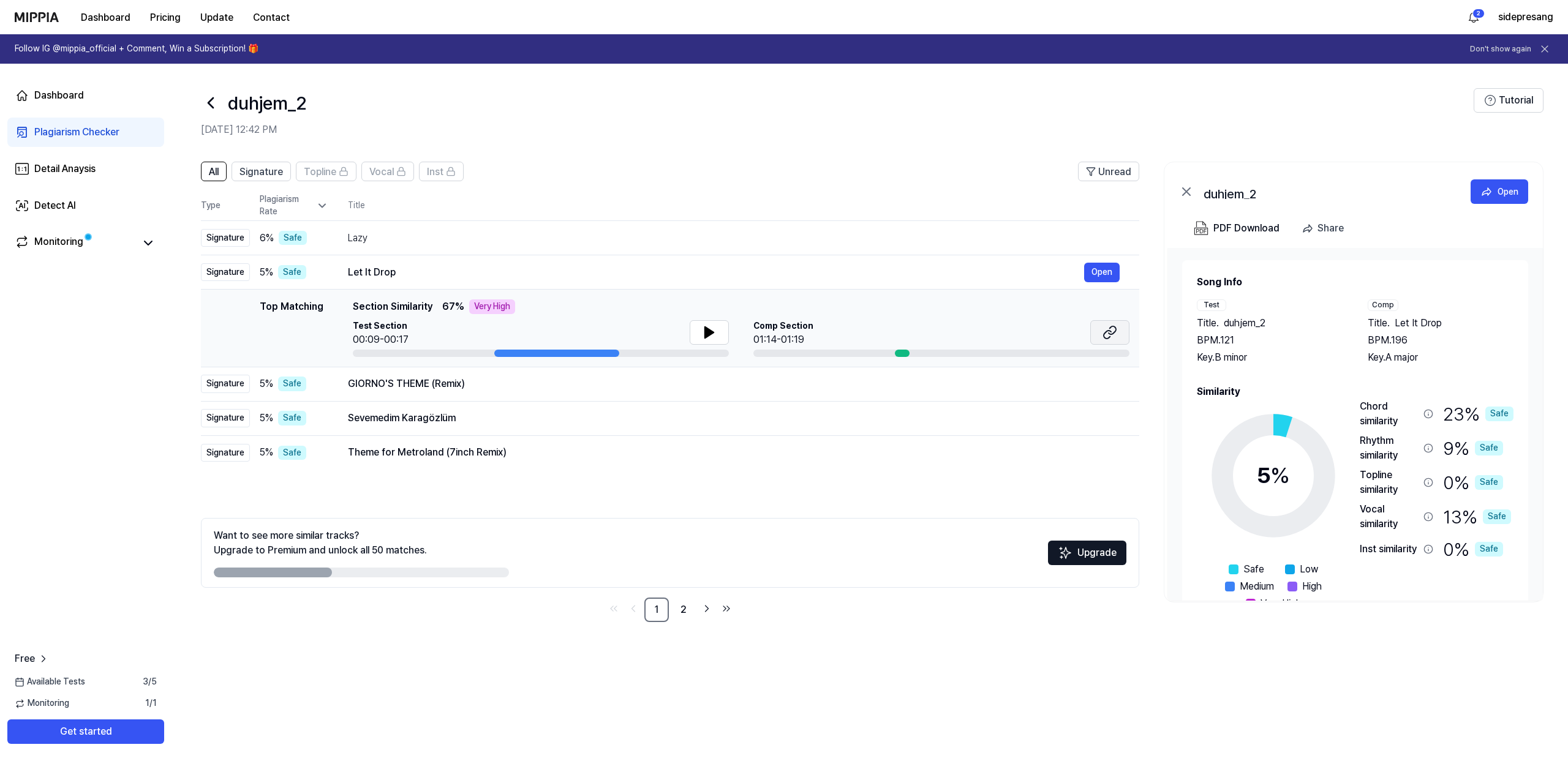
click at [1106, 333] on icon at bounding box center [1110, 333] width 15 height 15
click at [1017, 382] on div "GIORNO'S THEME (Remix)" at bounding box center [716, 384] width 737 height 15
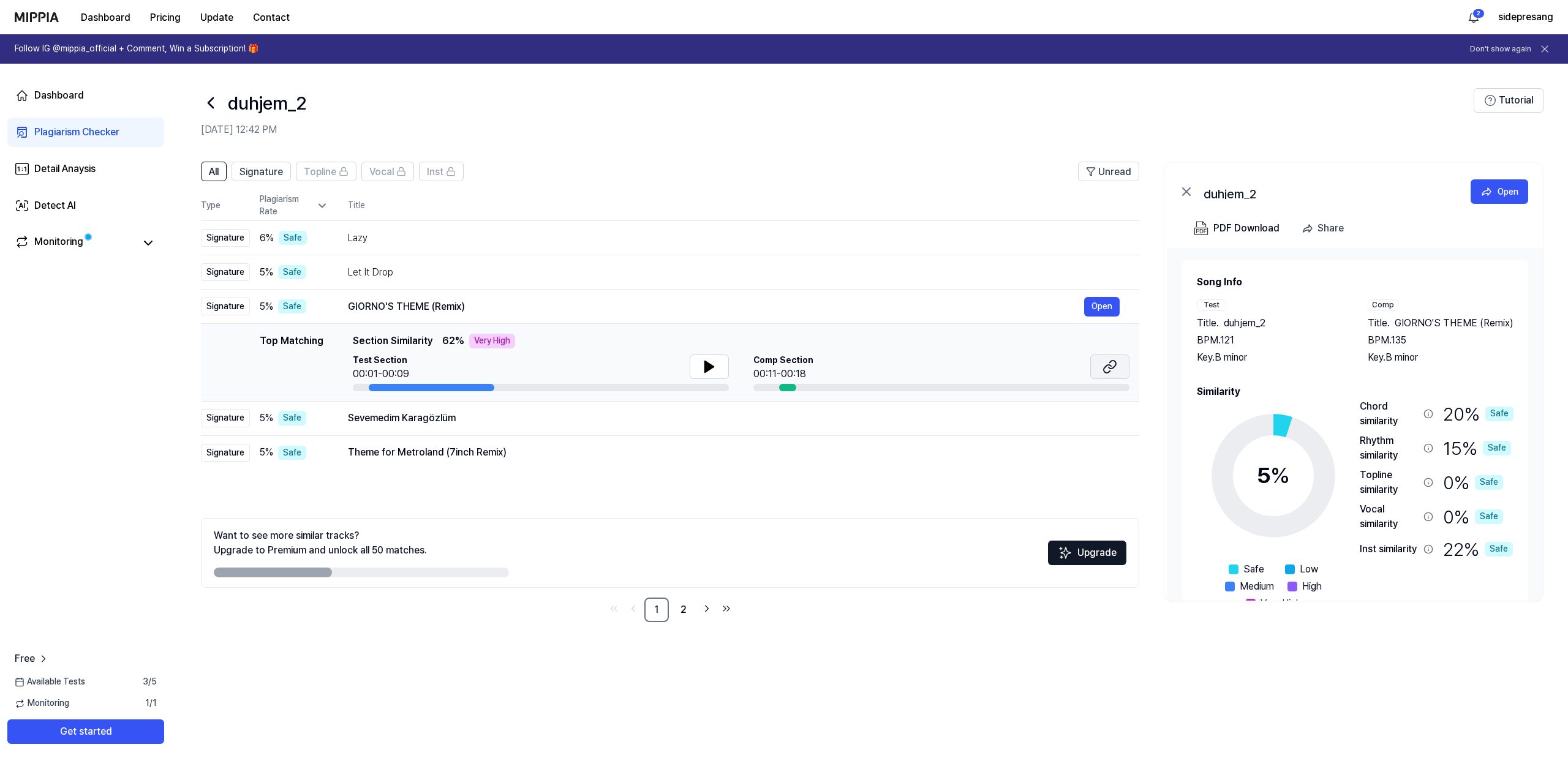
click at [1099, 371] on button at bounding box center [1110, 367] width 40 height 24
click at [677, 613] on link "2" at bounding box center [684, 610] width 24 height 24
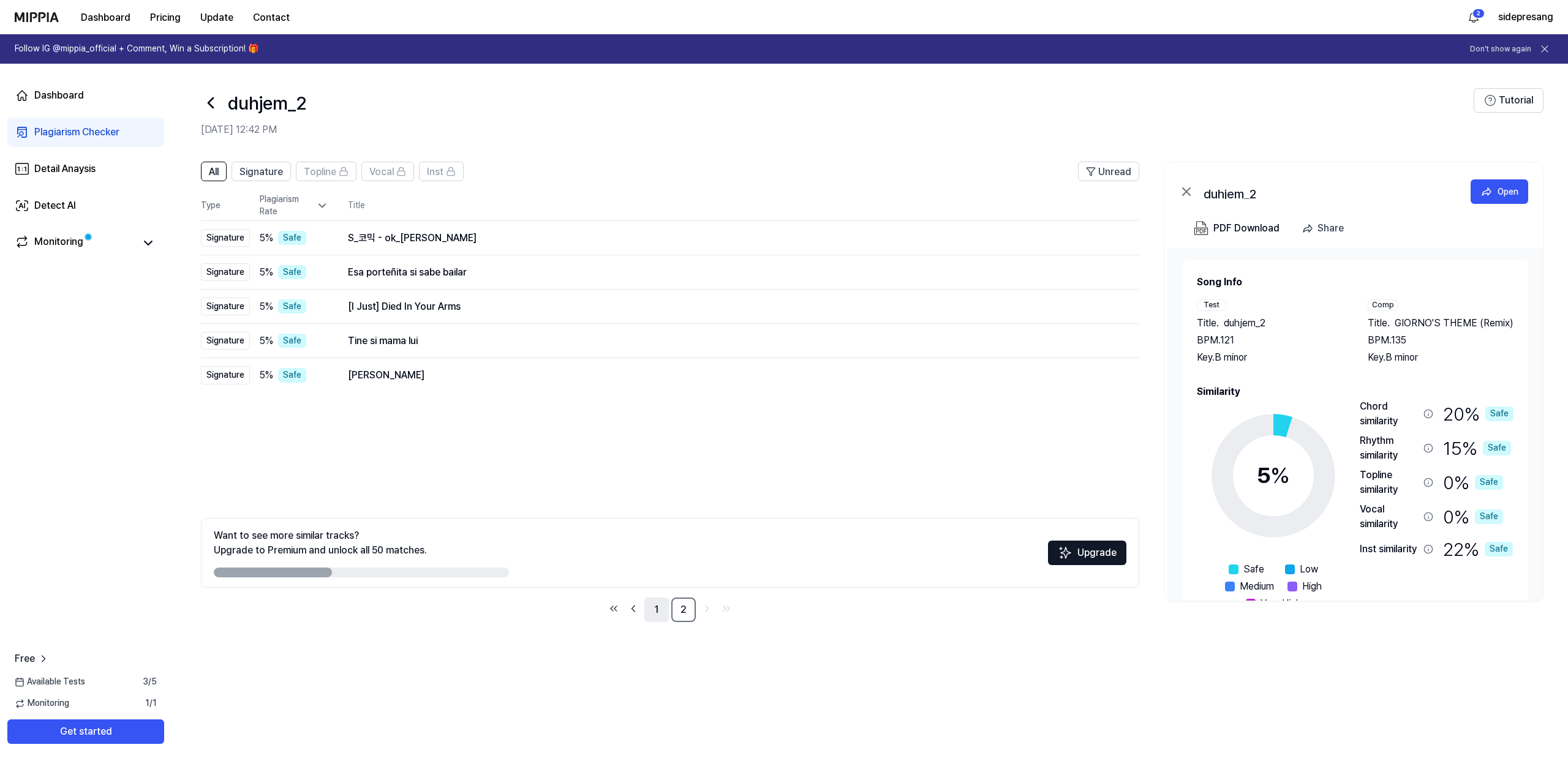
click at [667, 612] on link "1" at bounding box center [656, 610] width 24 height 24
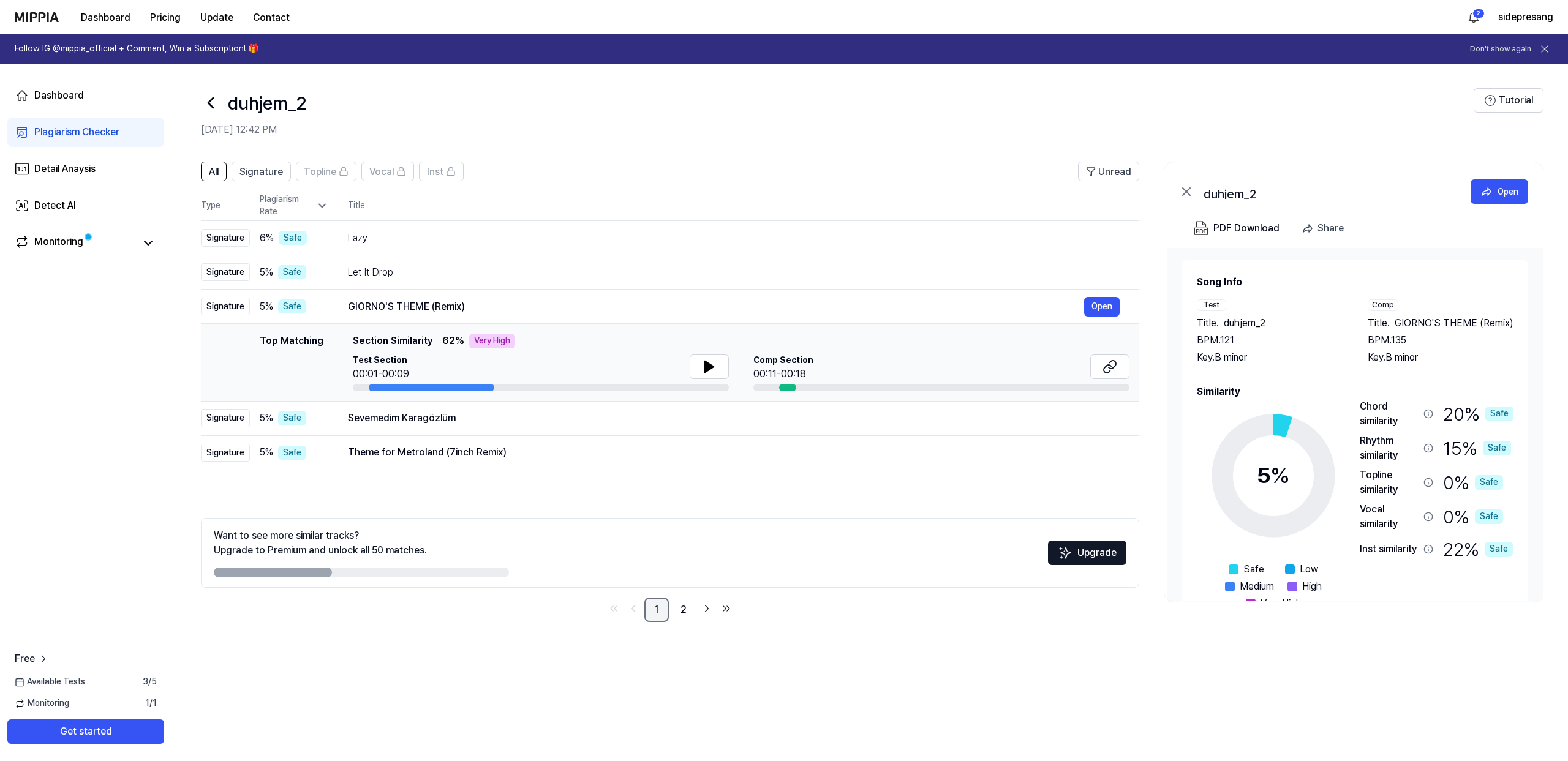
click at [663, 612] on link "1" at bounding box center [656, 610] width 24 height 24
click at [209, 96] on icon at bounding box center [210, 103] width 20 height 20
